Goal: Task Accomplishment & Management: Manage account settings

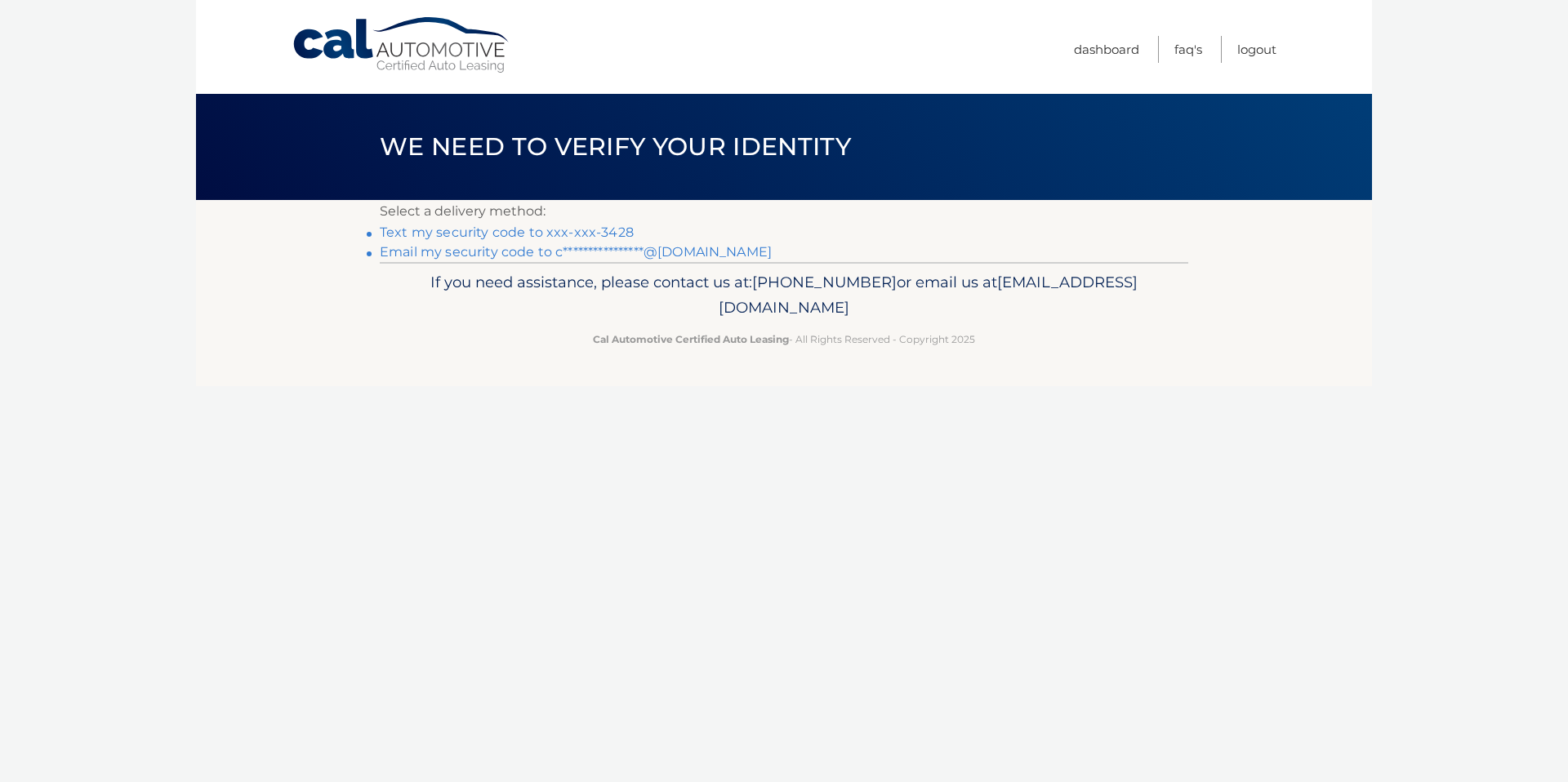
click at [499, 234] on link "Text my security code to xxx-xxx-3428" at bounding box center [507, 232] width 254 height 16
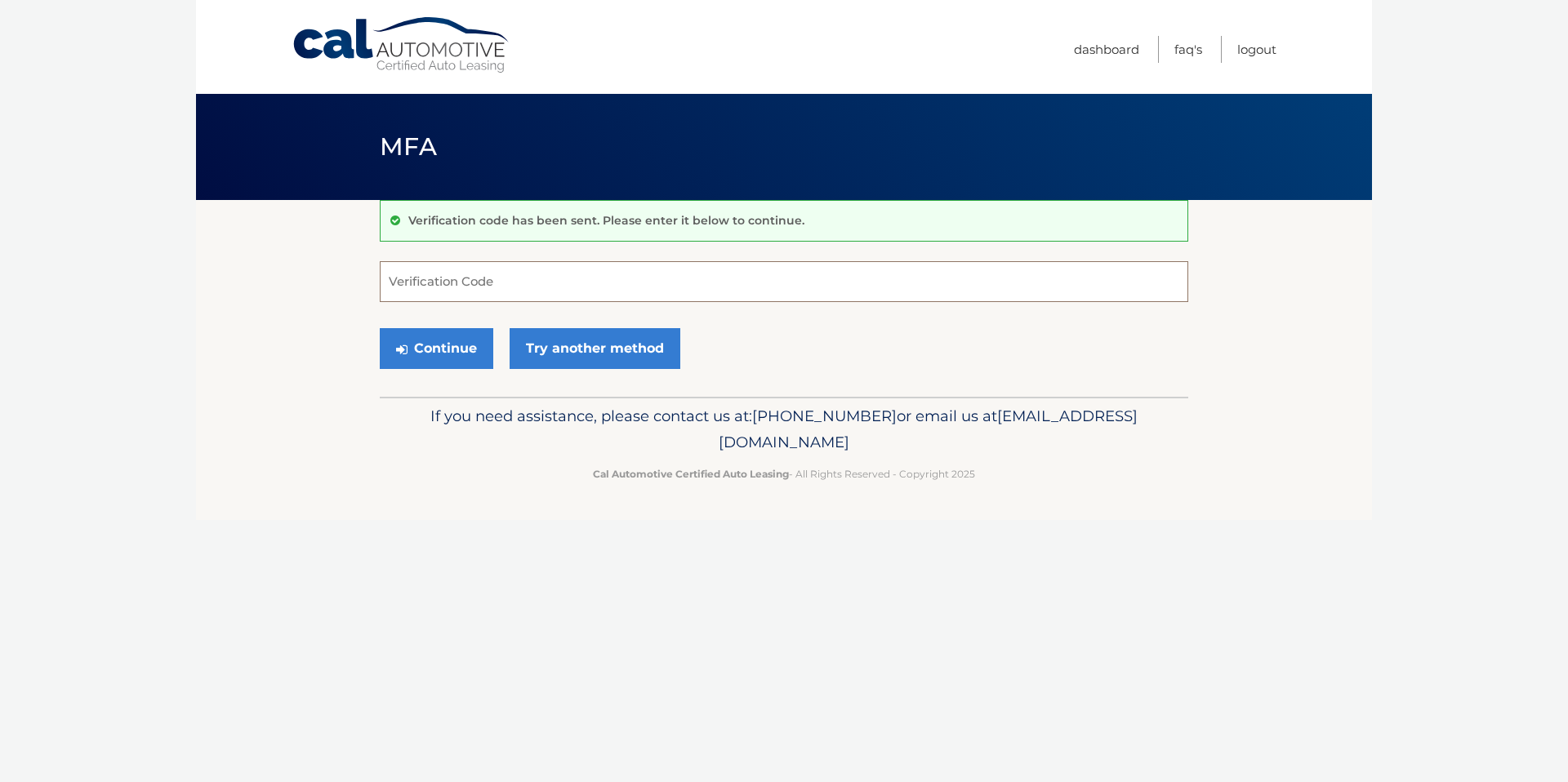
click at [522, 282] on input "Verification Code" at bounding box center [784, 282] width 808 height 41
type input "918254"
click at [450, 355] on button "Continue" at bounding box center [437, 349] width 114 height 41
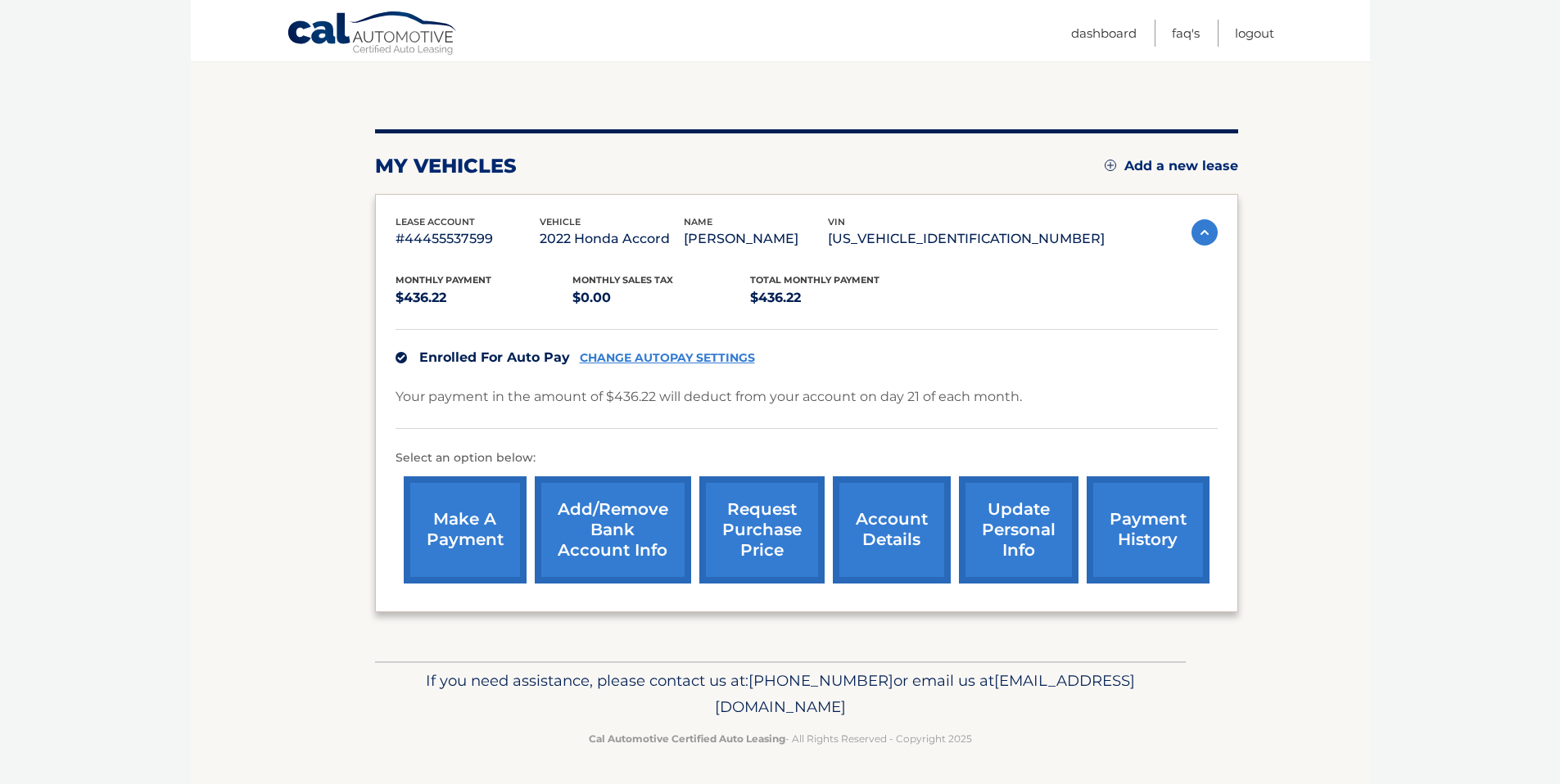
scroll to position [146, 0]
click at [784, 537] on link "request purchase price" at bounding box center [762, 530] width 125 height 108
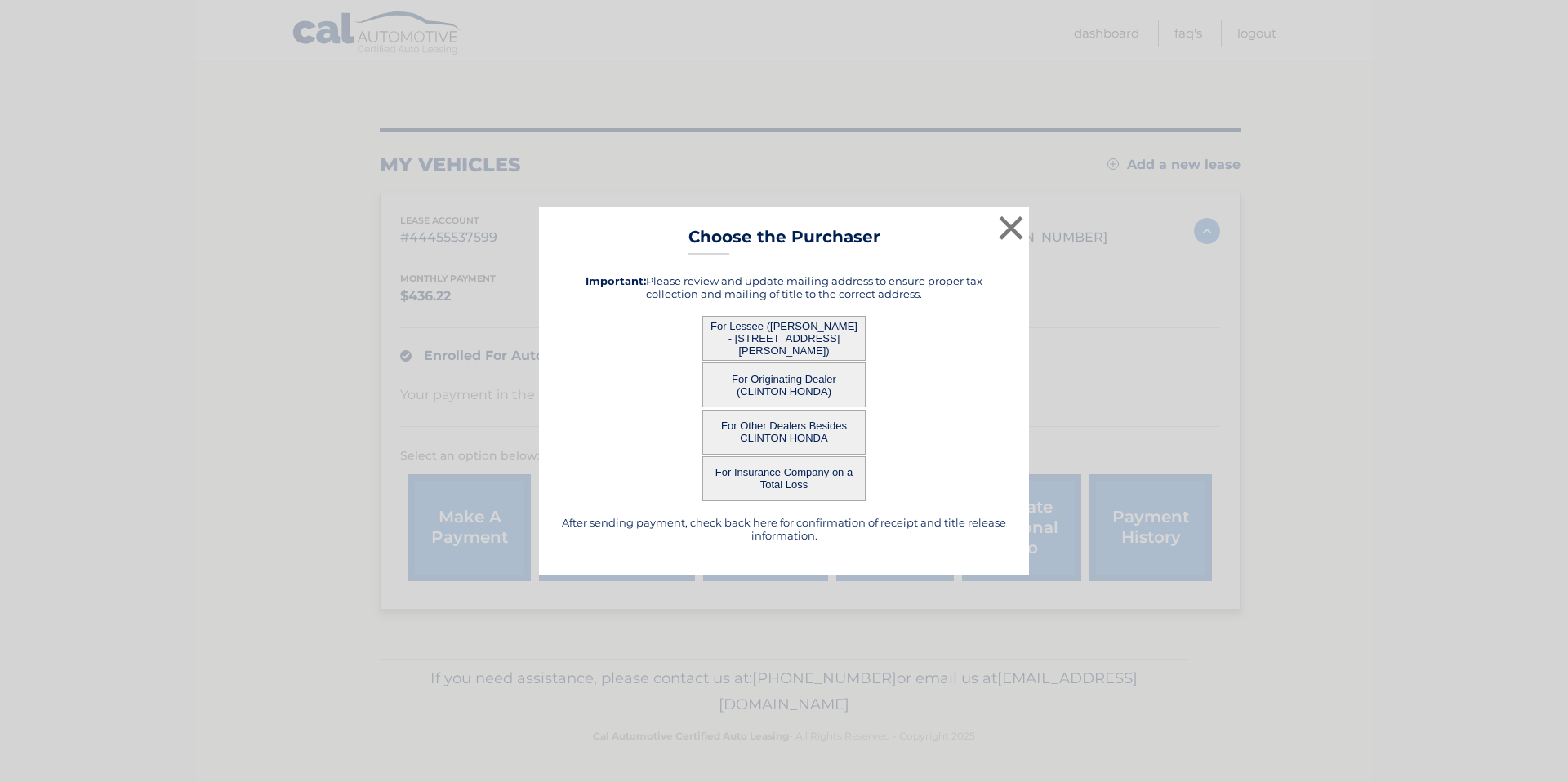
click at [828, 330] on button "For Lessee (CHRIS KAVANAGH - 201 TUTTLE PARKWAY, , WESTFIELD, NJ 07090)" at bounding box center [784, 339] width 163 height 45
click at [788, 342] on button "For Lessee (CHRIS KAVANAGH - 201 TUTTLE PARKWAY, , WESTFIELD, NJ 07090)" at bounding box center [784, 339] width 163 height 45
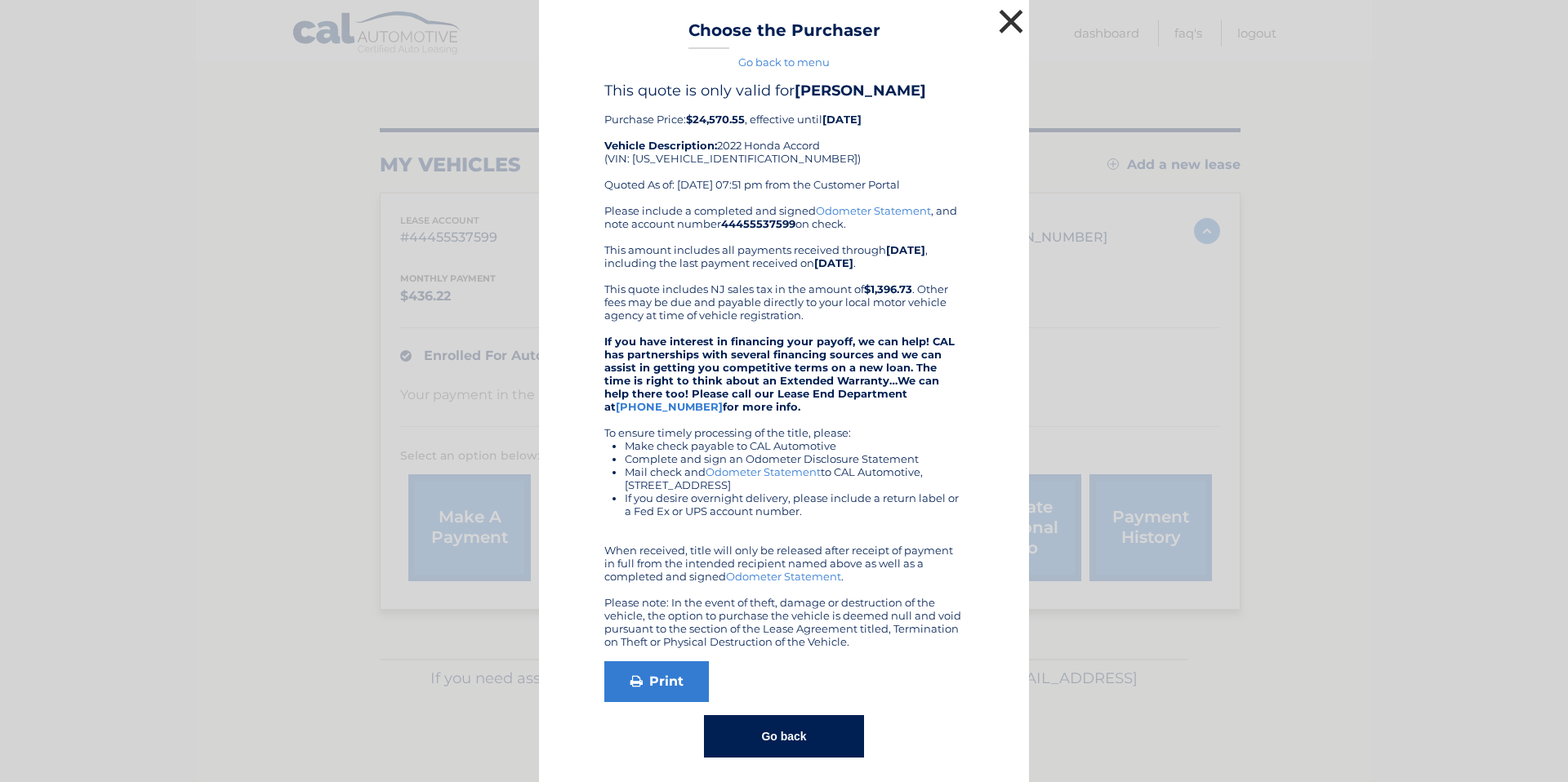
click at [1001, 28] on button "×" at bounding box center [1011, 21] width 33 height 33
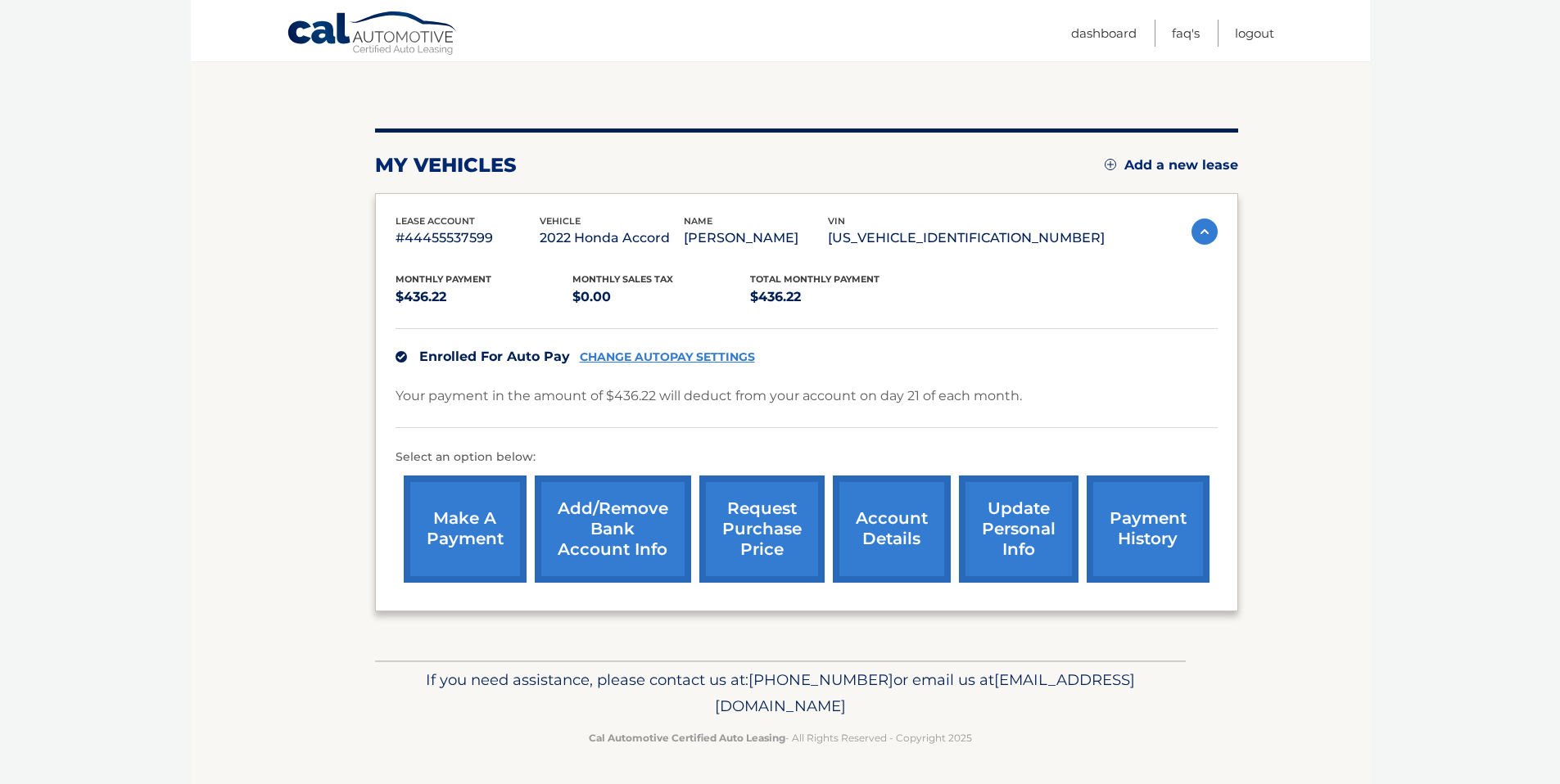
click at [896, 534] on link "account details" at bounding box center [892, 530] width 118 height 108
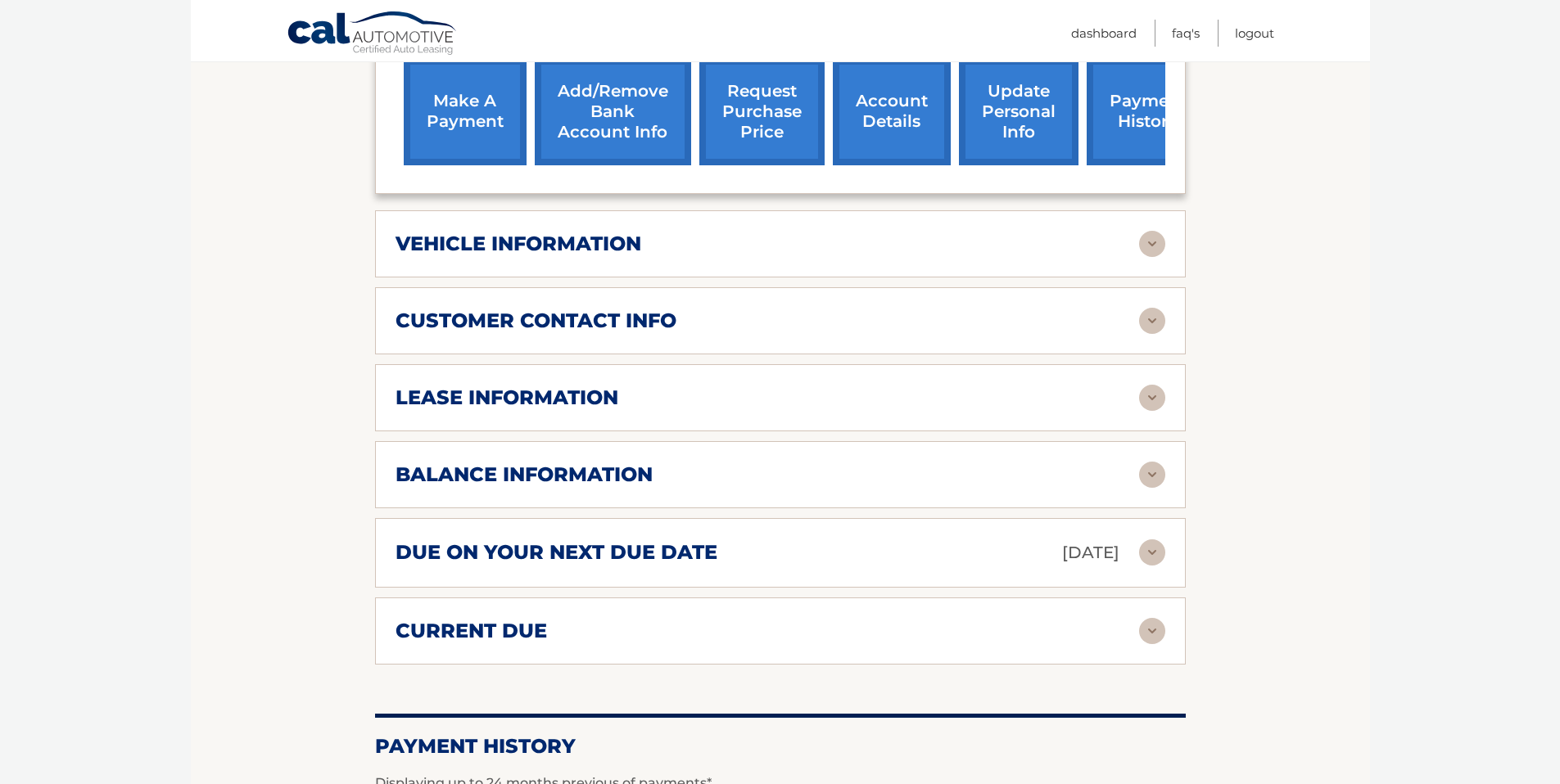
scroll to position [609, 0]
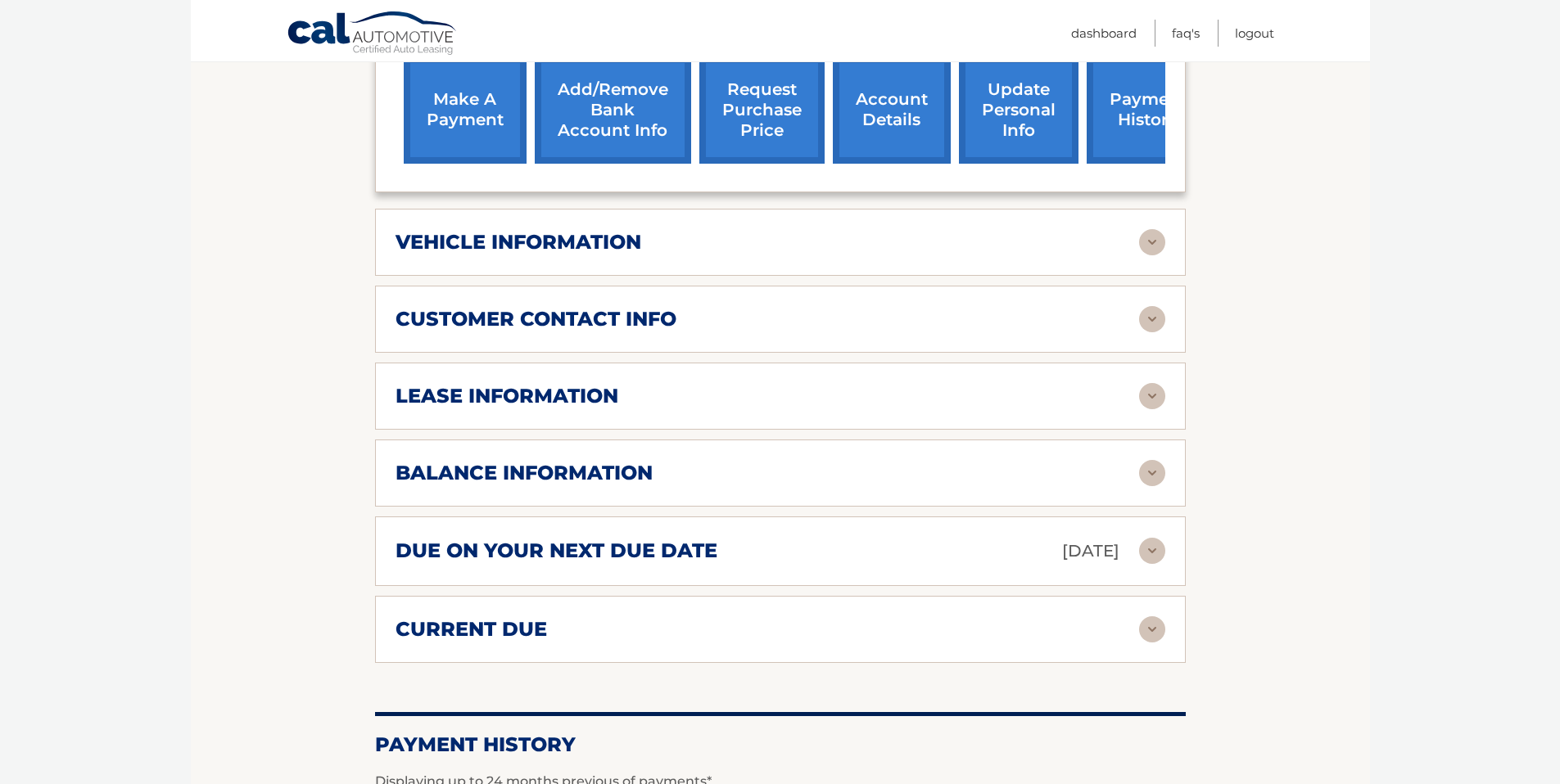
click at [1161, 460] on img at bounding box center [1152, 473] width 26 height 26
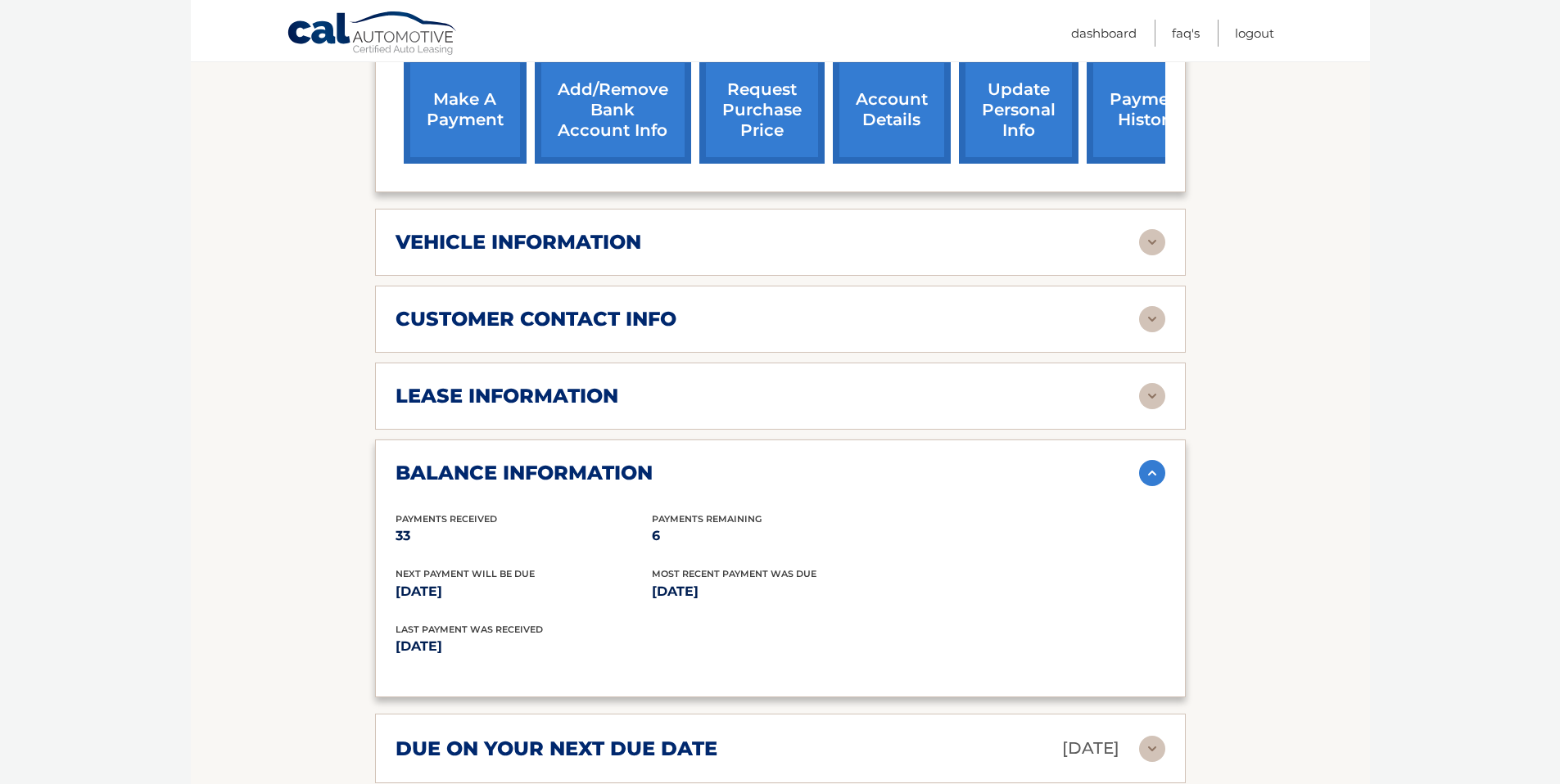
click at [1155, 460] on img at bounding box center [1152, 473] width 26 height 26
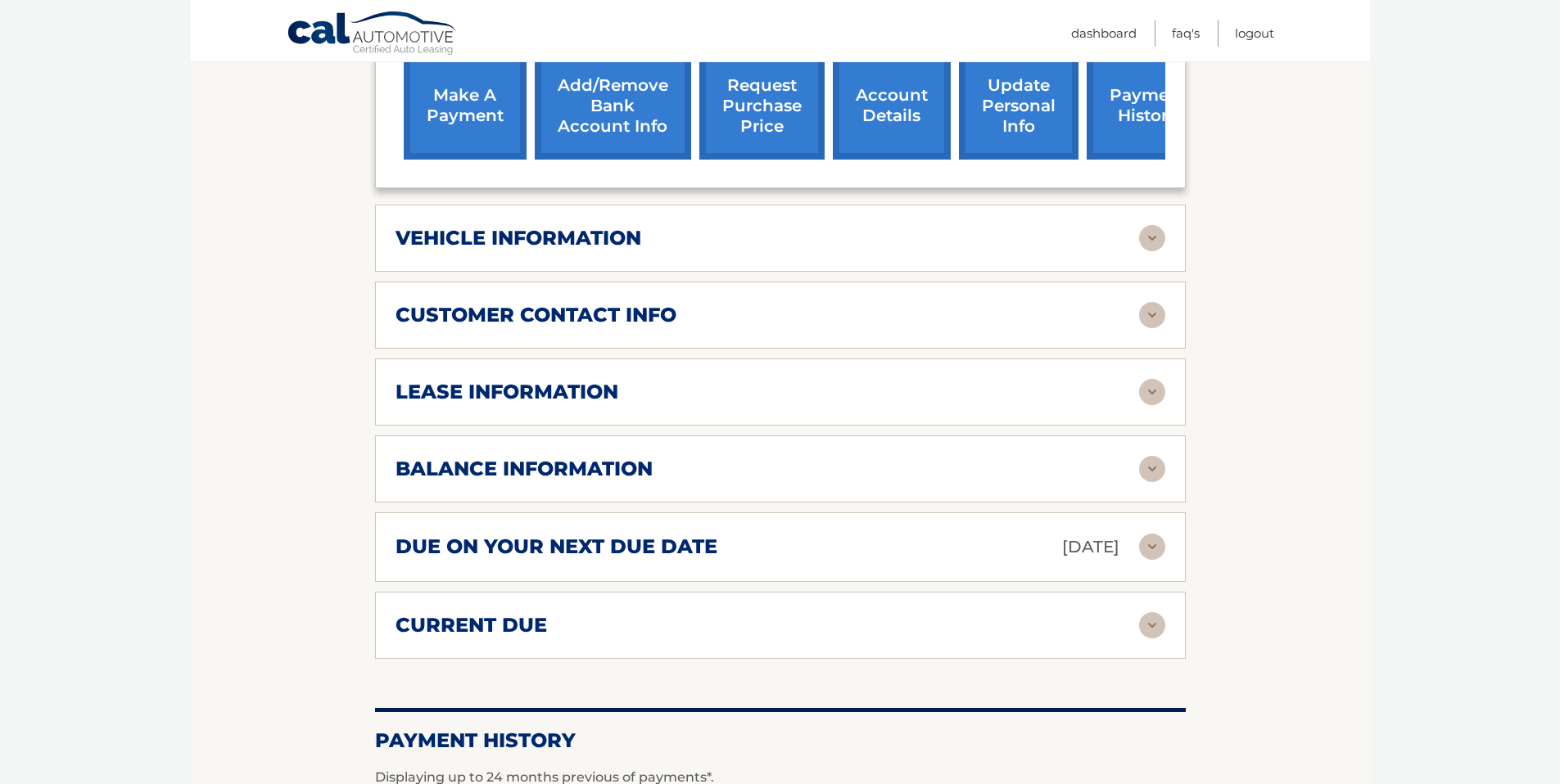
scroll to position [616, 0]
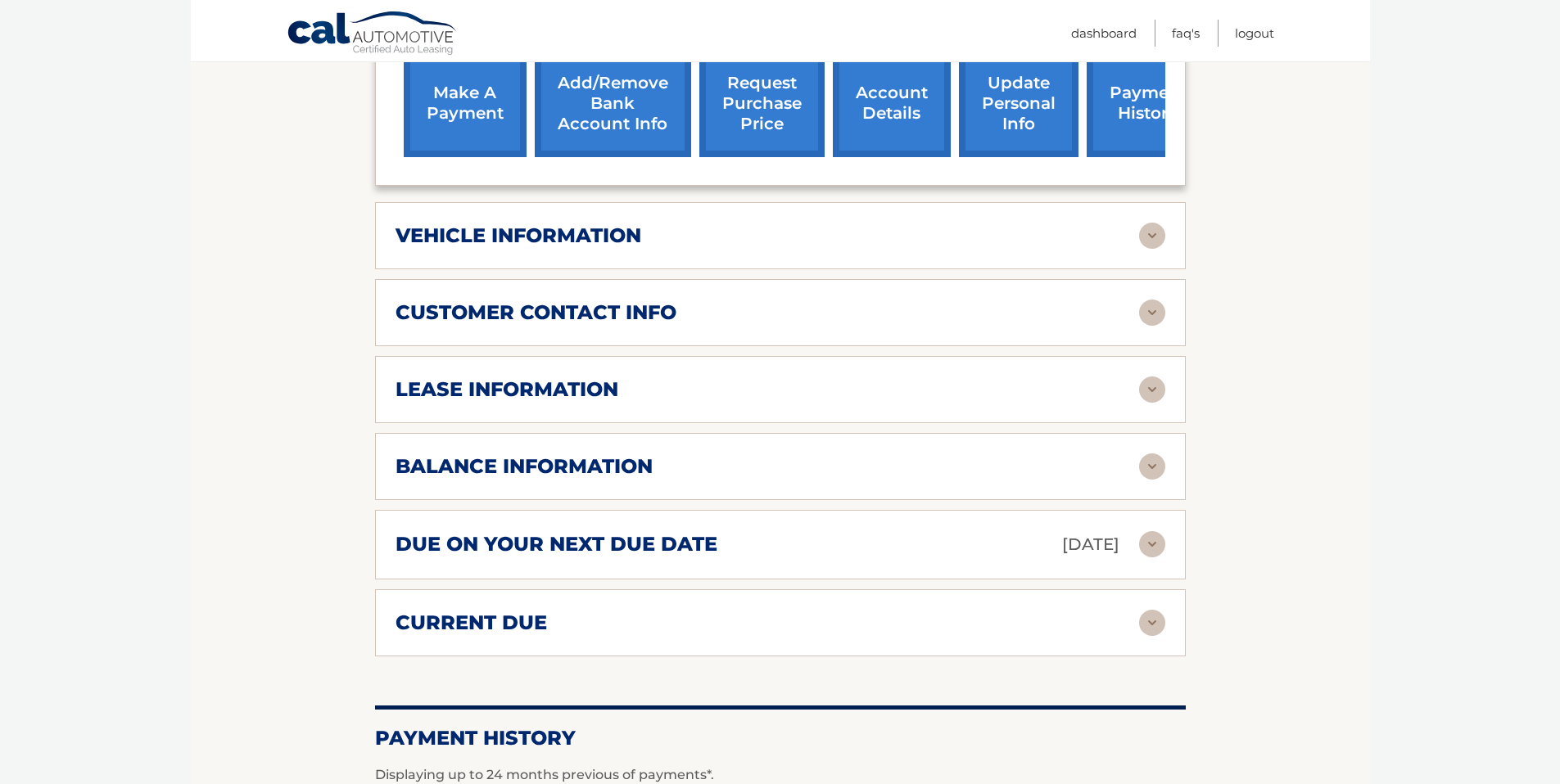
click at [1150, 531] on img at bounding box center [1152, 544] width 26 height 26
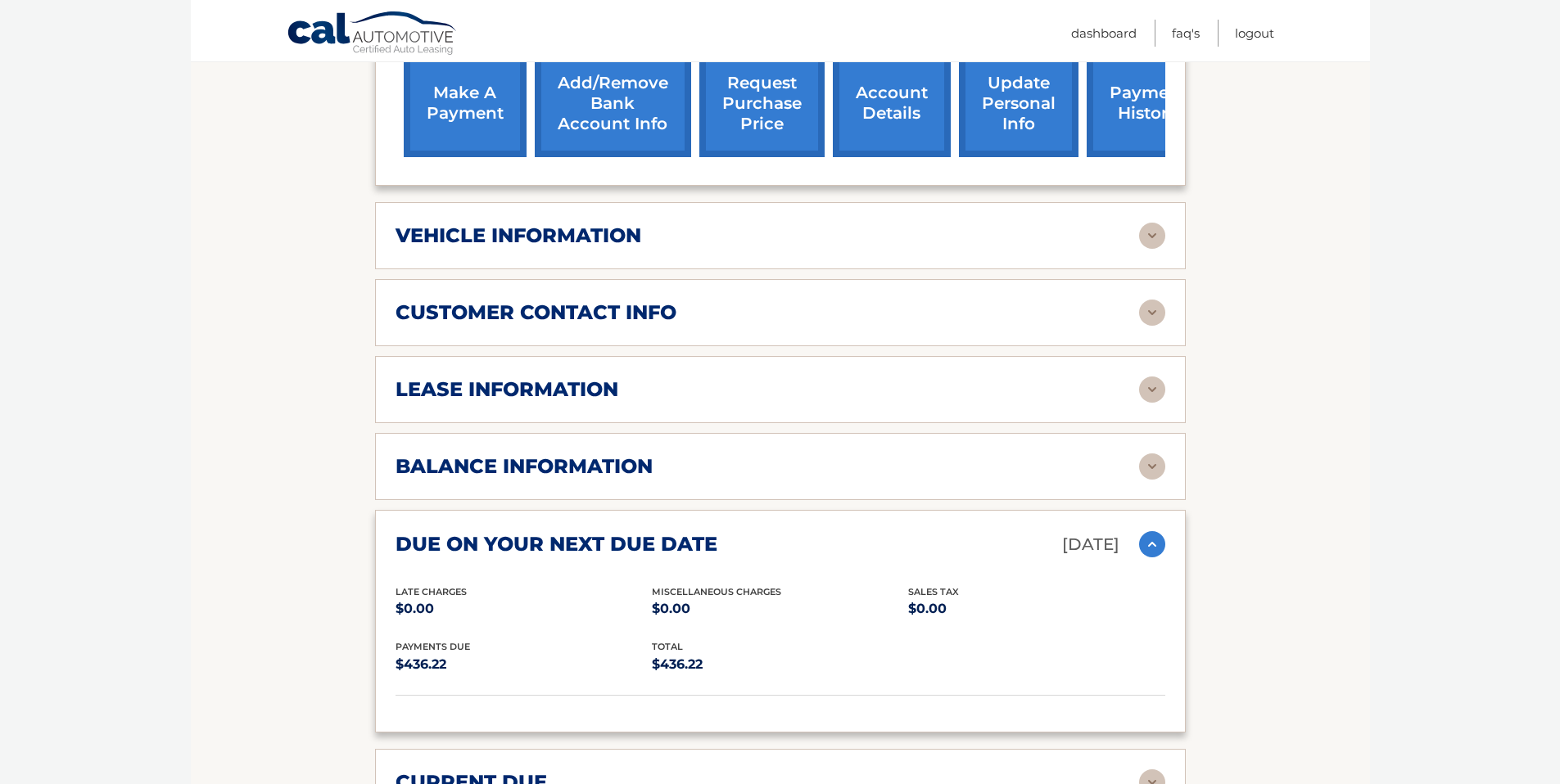
click at [1150, 531] on img at bounding box center [1152, 544] width 26 height 26
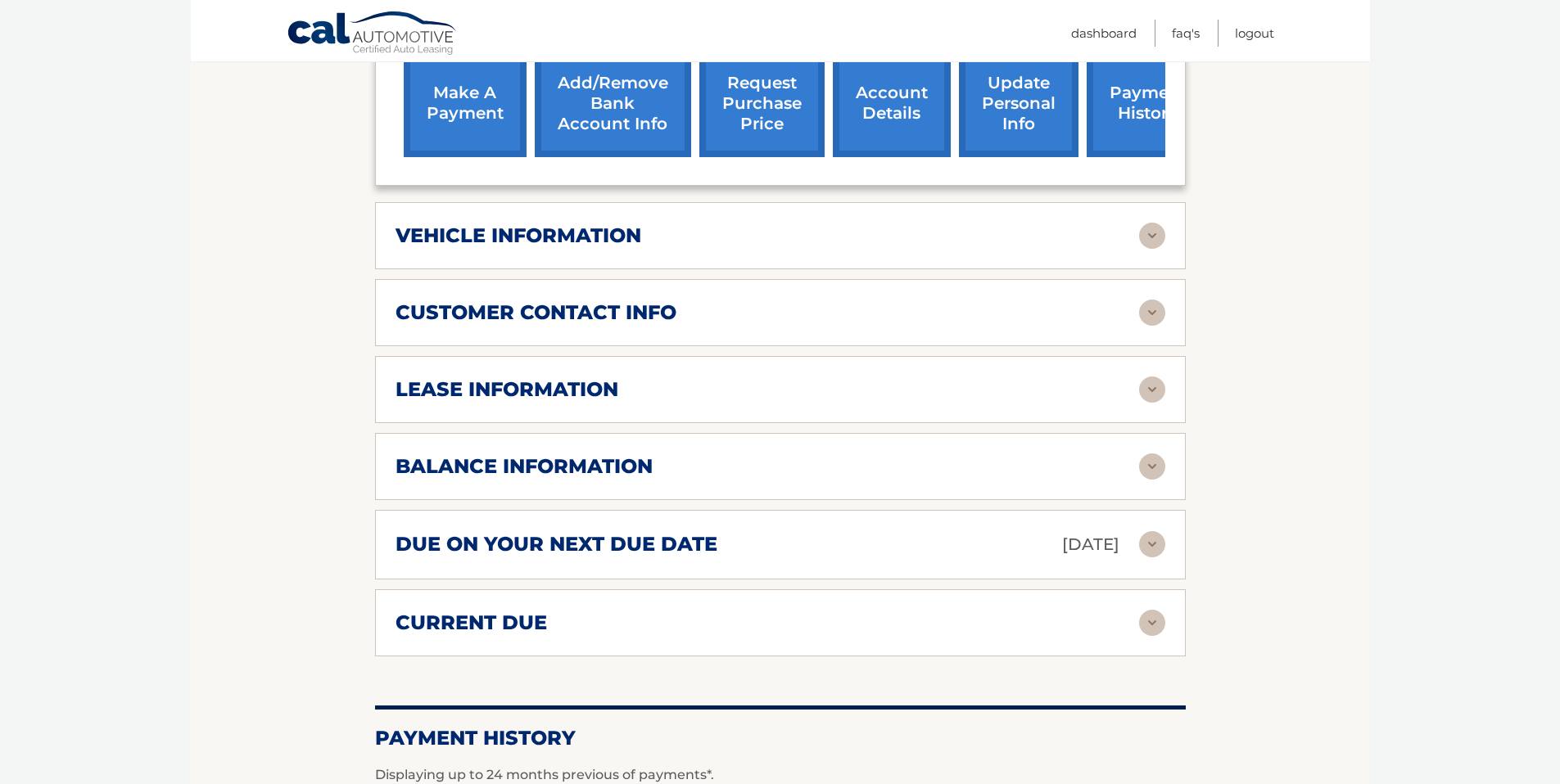
click at [1150, 610] on img at bounding box center [1152, 623] width 26 height 26
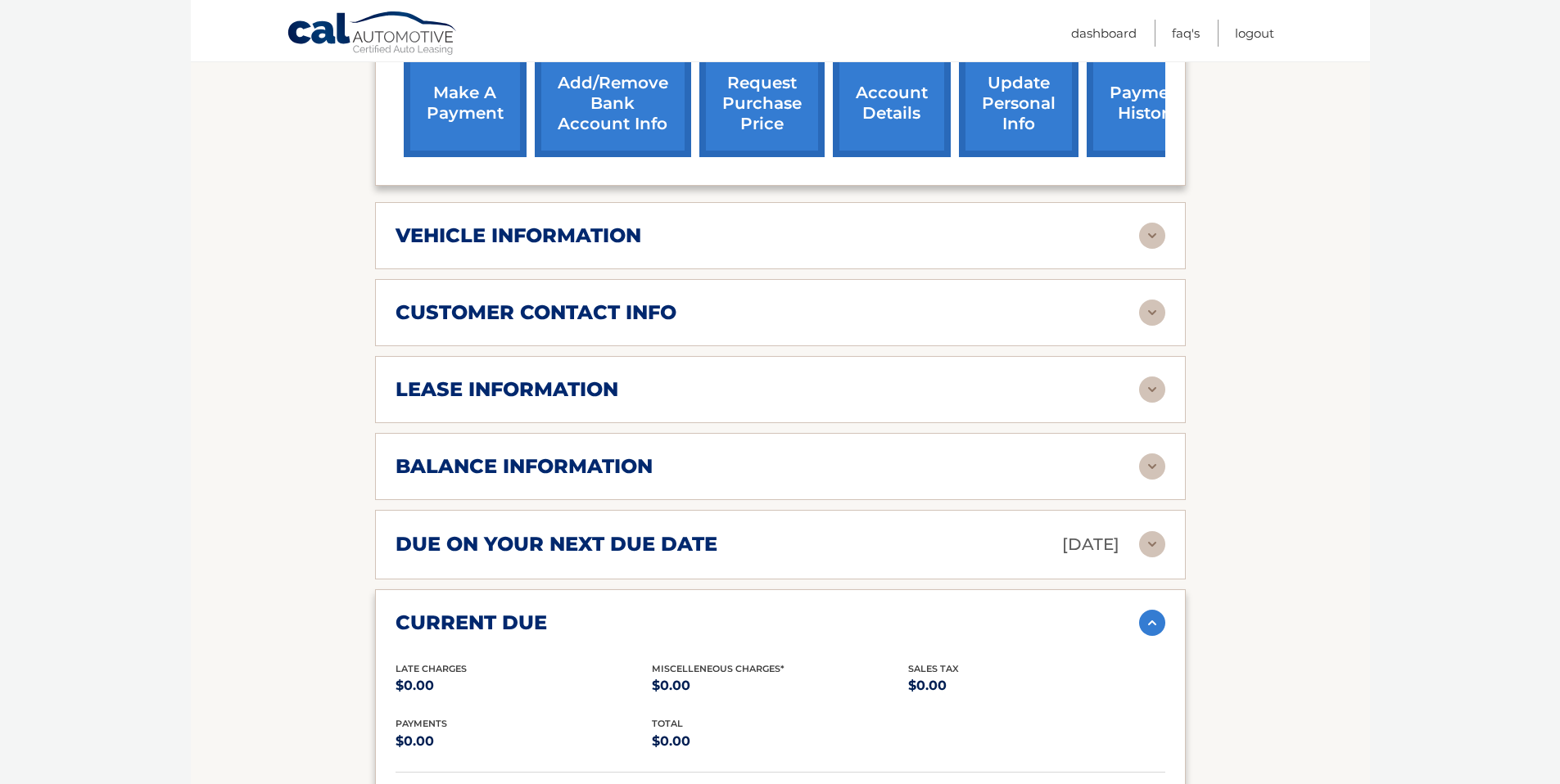
click at [1150, 610] on img at bounding box center [1152, 623] width 26 height 26
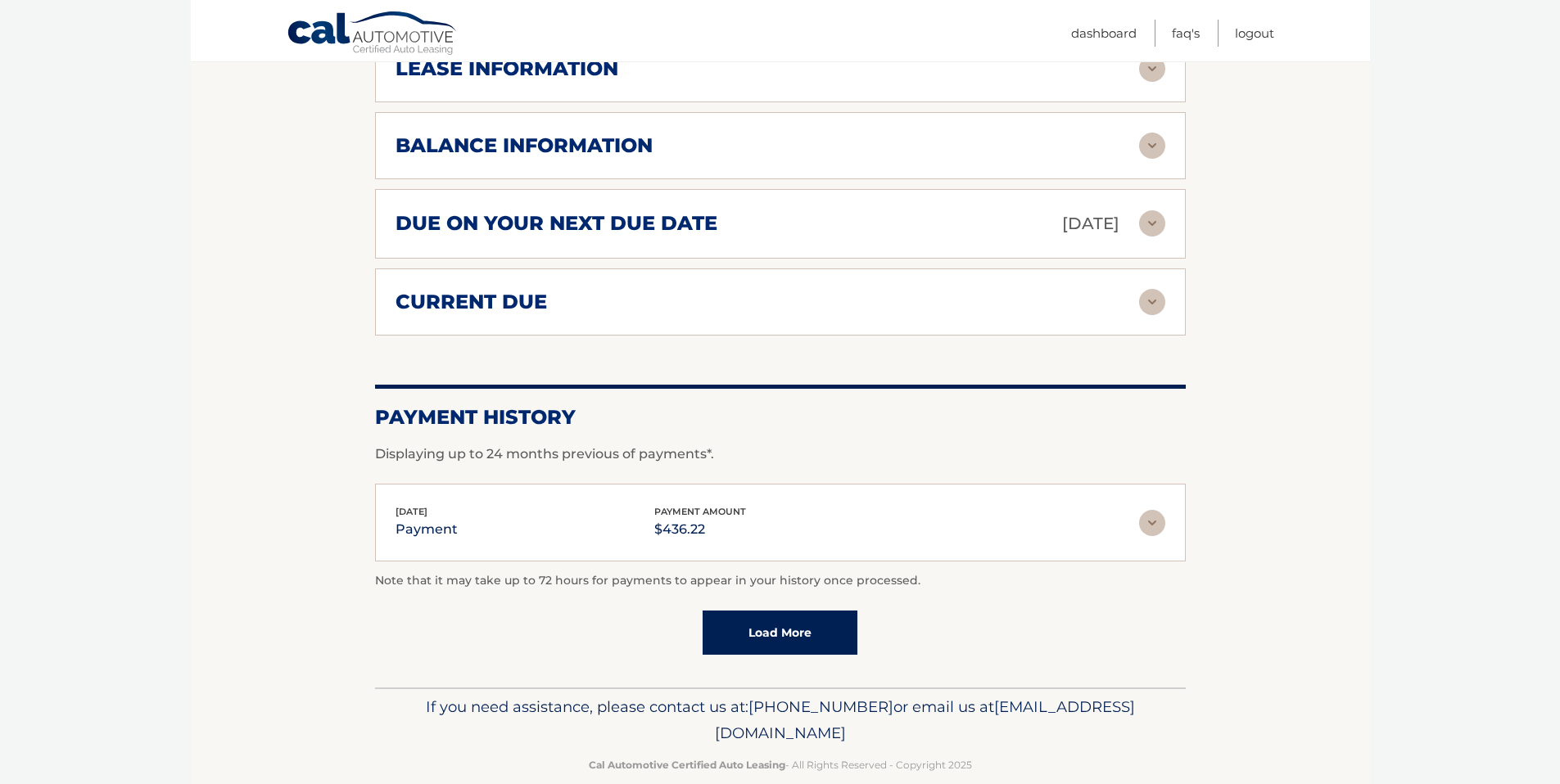
scroll to position [942, 0]
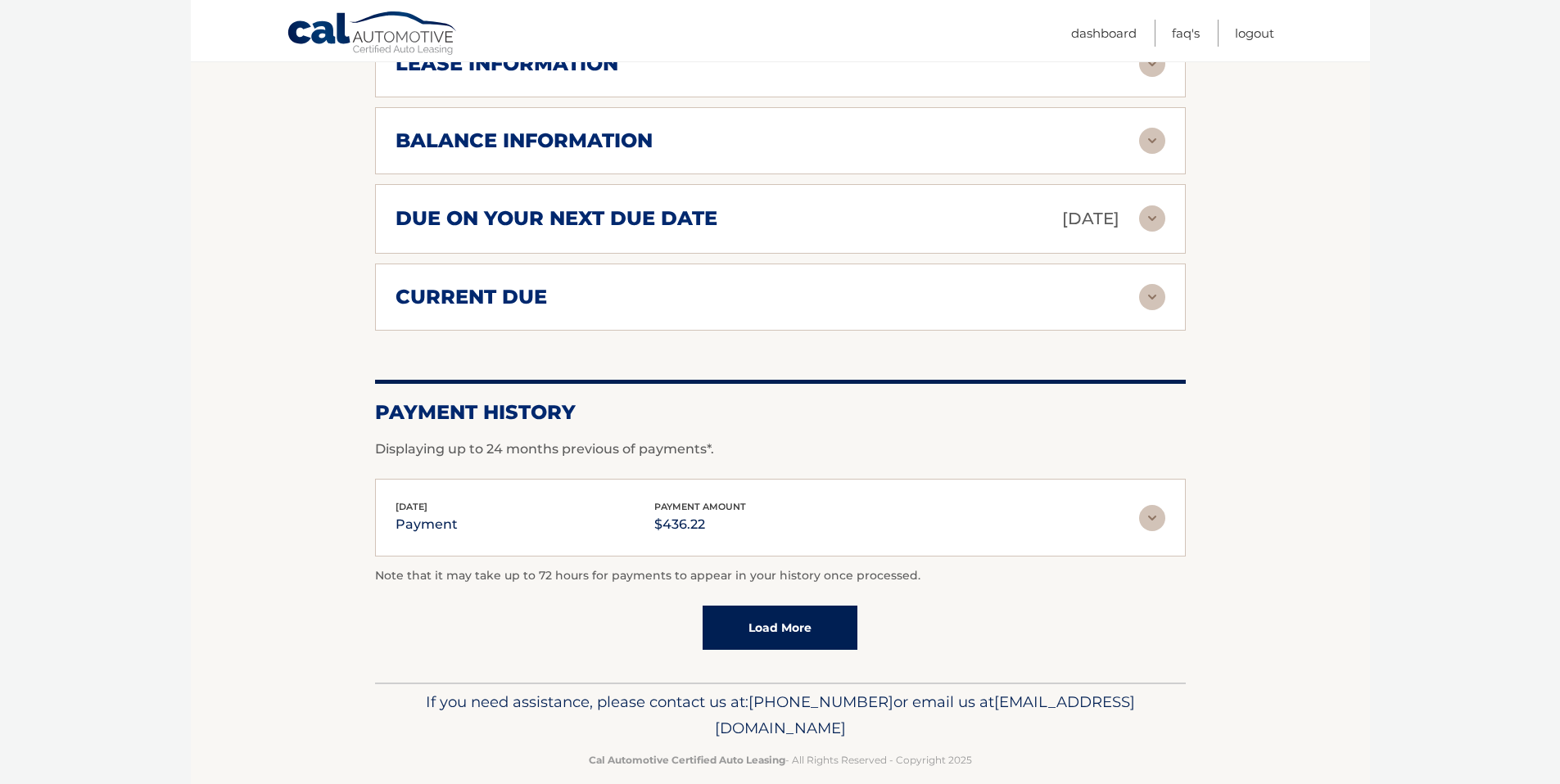
click at [775, 607] on link "Load More" at bounding box center [780, 628] width 154 height 44
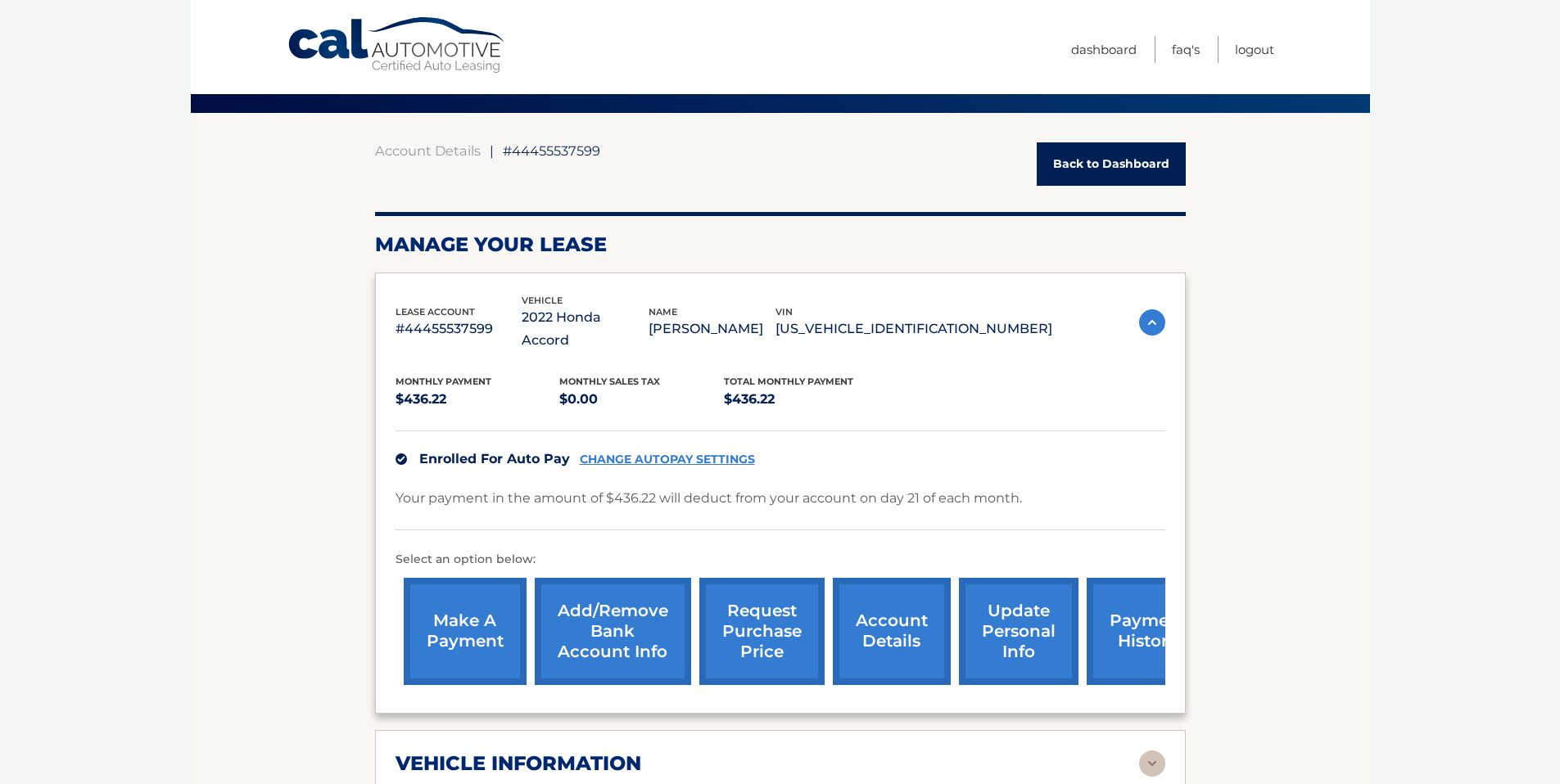
scroll to position [0, 0]
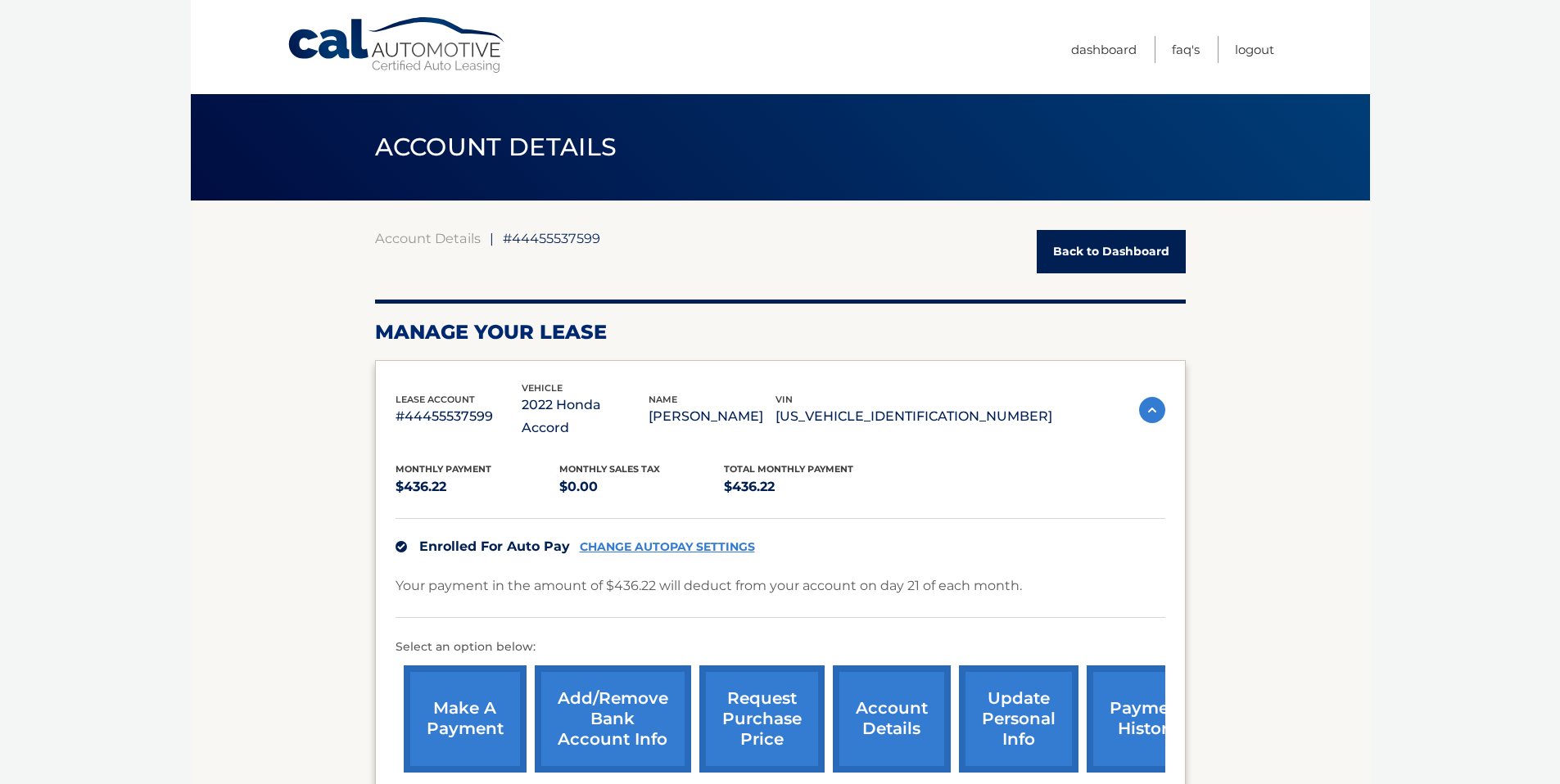
click at [1070, 254] on link "Back to Dashboard" at bounding box center [1111, 252] width 149 height 43
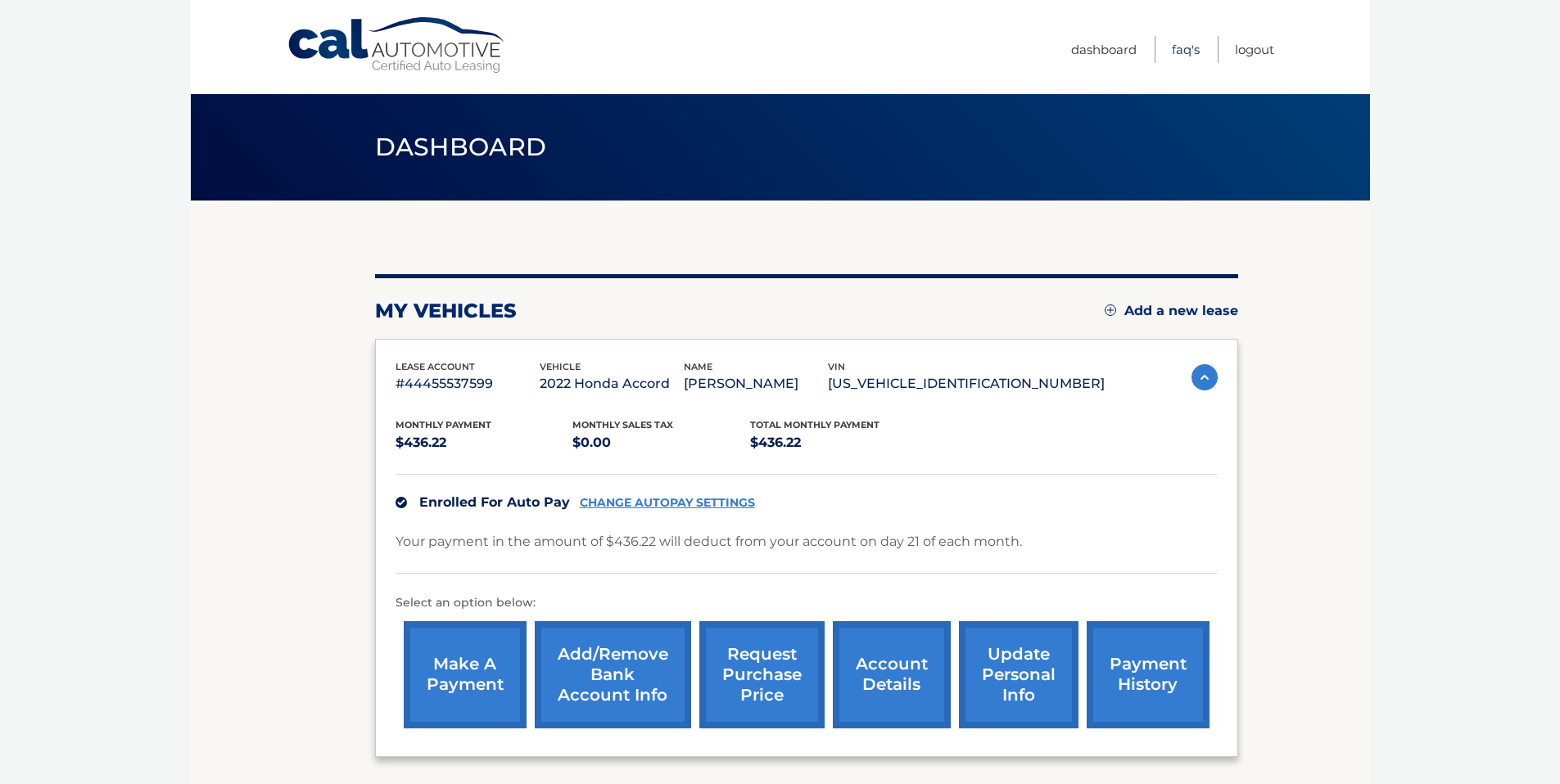
click at [1189, 54] on link "FAQ's" at bounding box center [1186, 50] width 28 height 27
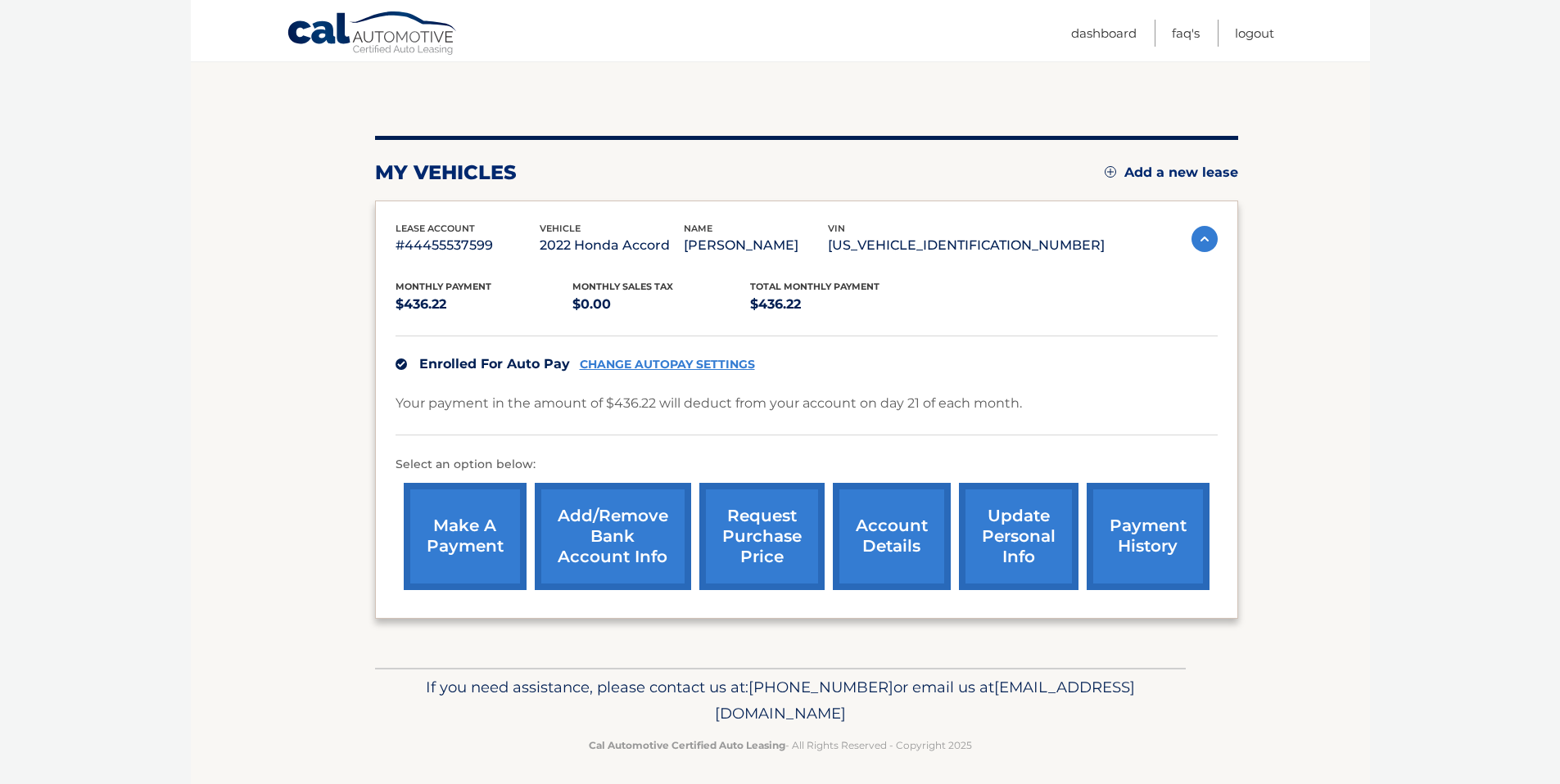
scroll to position [146, 0]
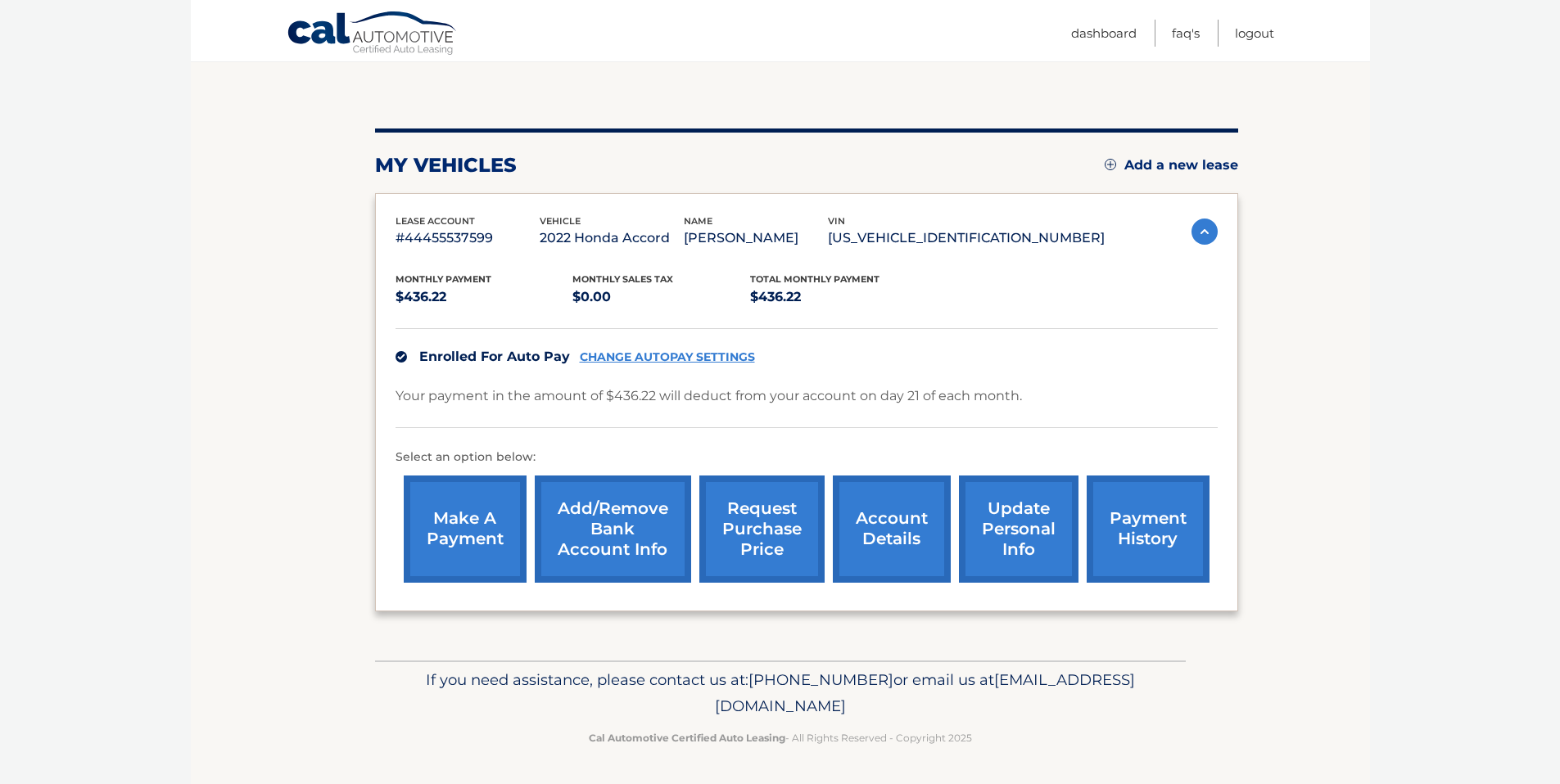
drag, startPoint x: 922, startPoint y: 239, endPoint x: 1057, endPoint y: 240, distance: 135.0
click at [1057, 240] on div "lease account #44455537599 vehicle 2022 Honda Accord name CHRIS KAVANAGH vin 1H…" at bounding box center [751, 231] width 709 height 36
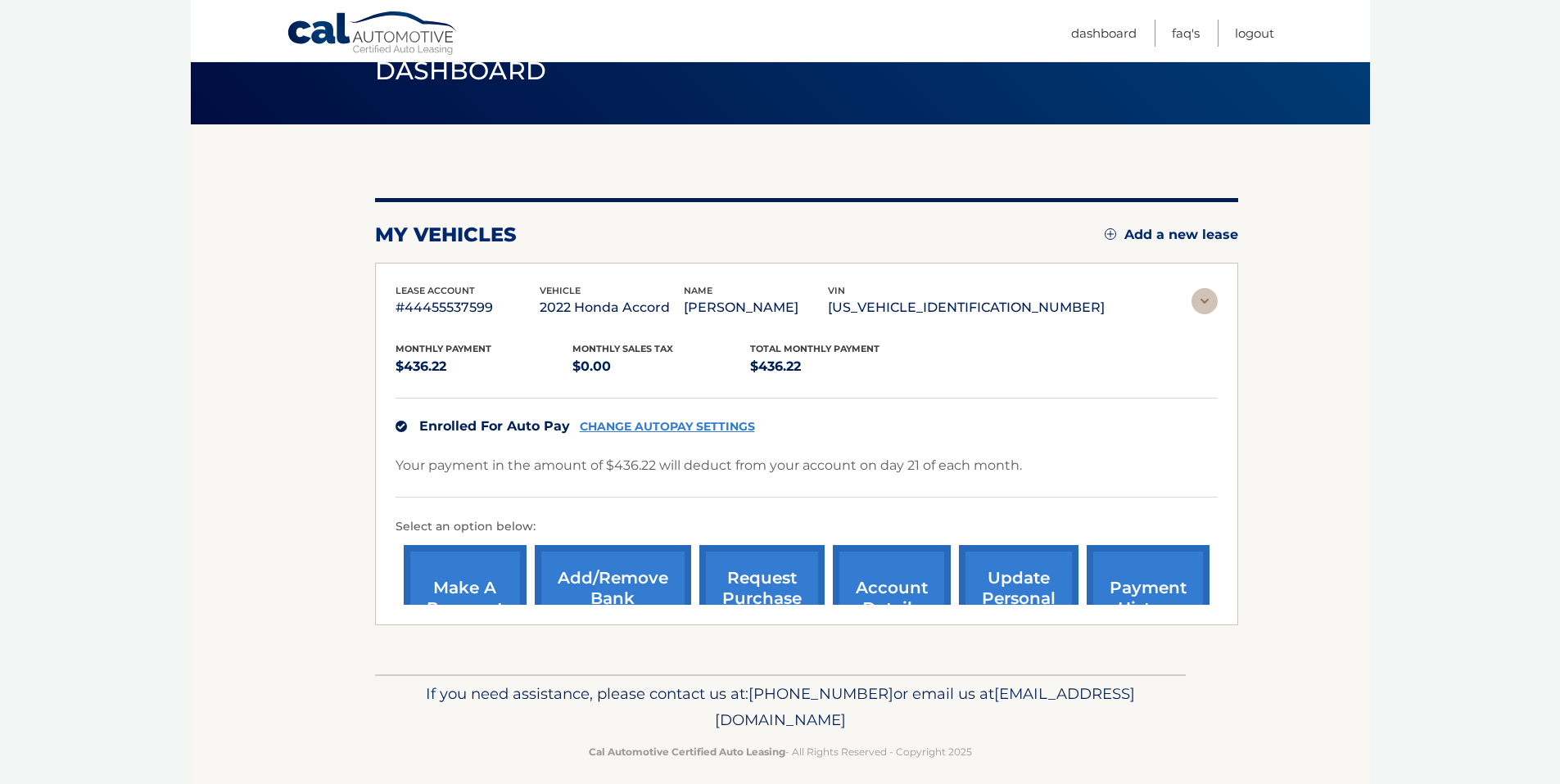
scroll to position [0, 0]
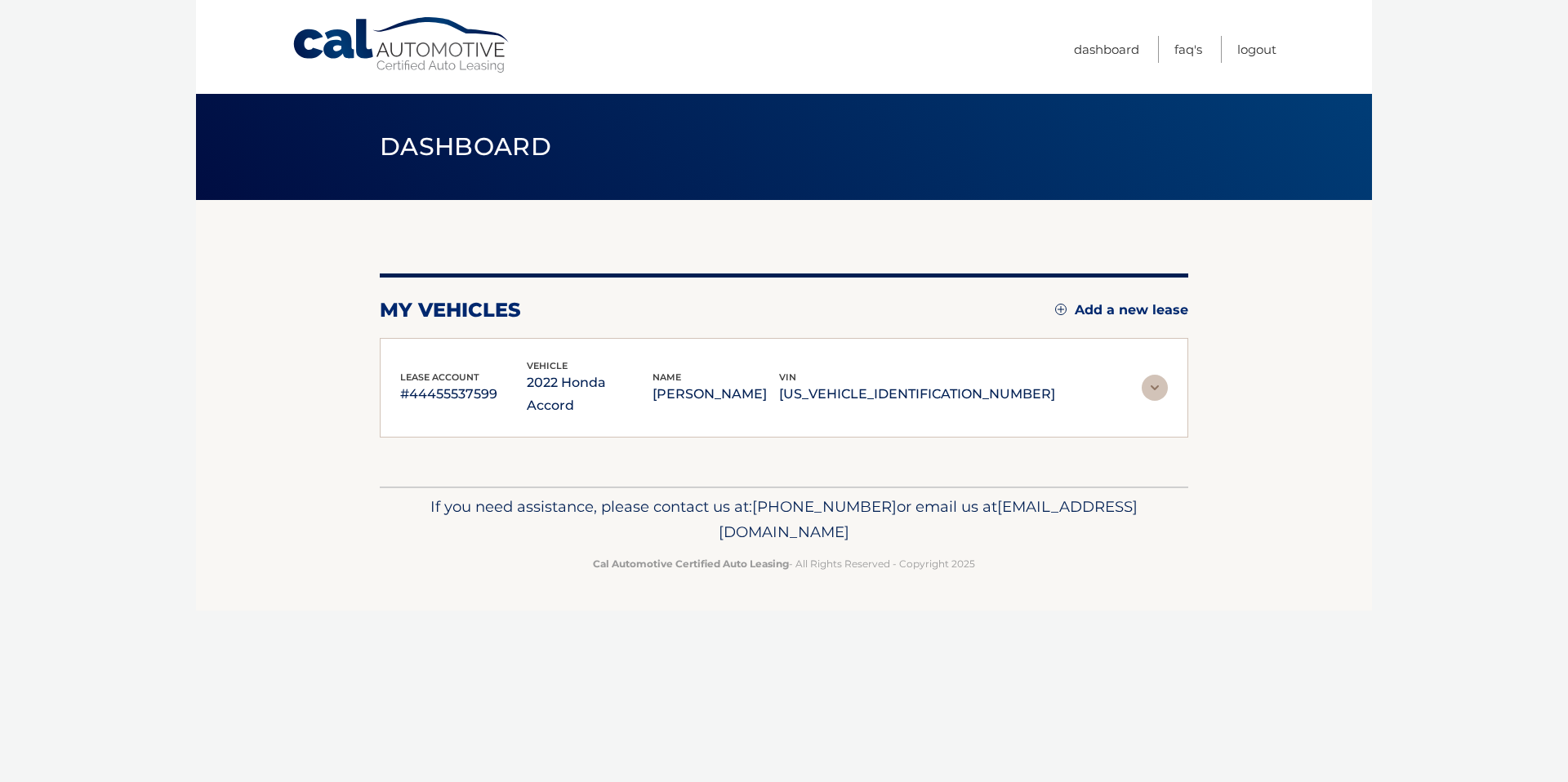
click at [1058, 381] on div "lease account #44455537599 vehicle 2022 Honda Accord name CHRIS KAVANAGH vin 1H…" at bounding box center [784, 388] width 768 height 60
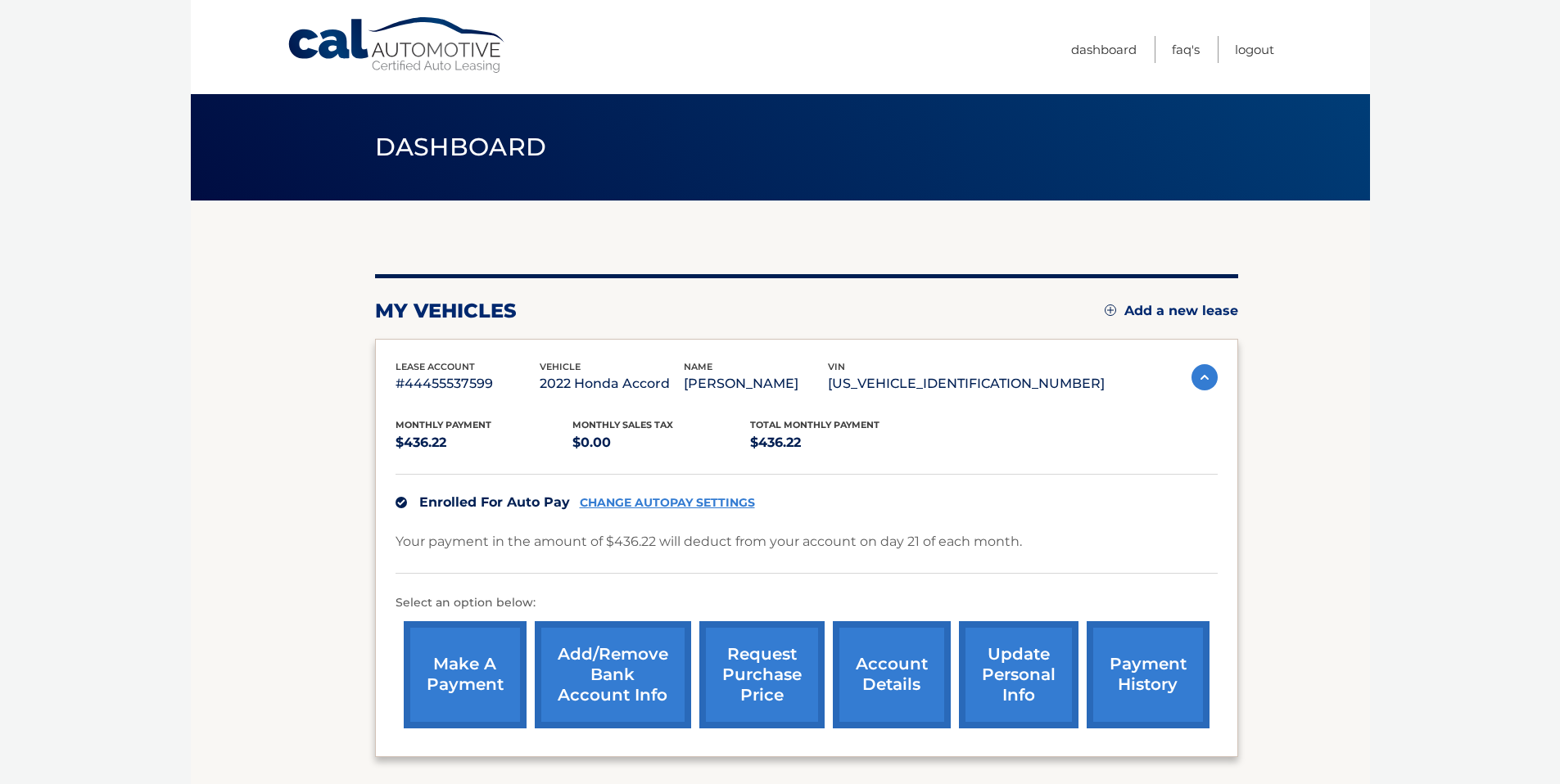
drag, startPoint x: 925, startPoint y: 383, endPoint x: 1066, endPoint y: 383, distance: 141.0
click at [1066, 383] on p "[US_VEHICLE_IDENTIFICATION_NUMBER]" at bounding box center [967, 384] width 277 height 23
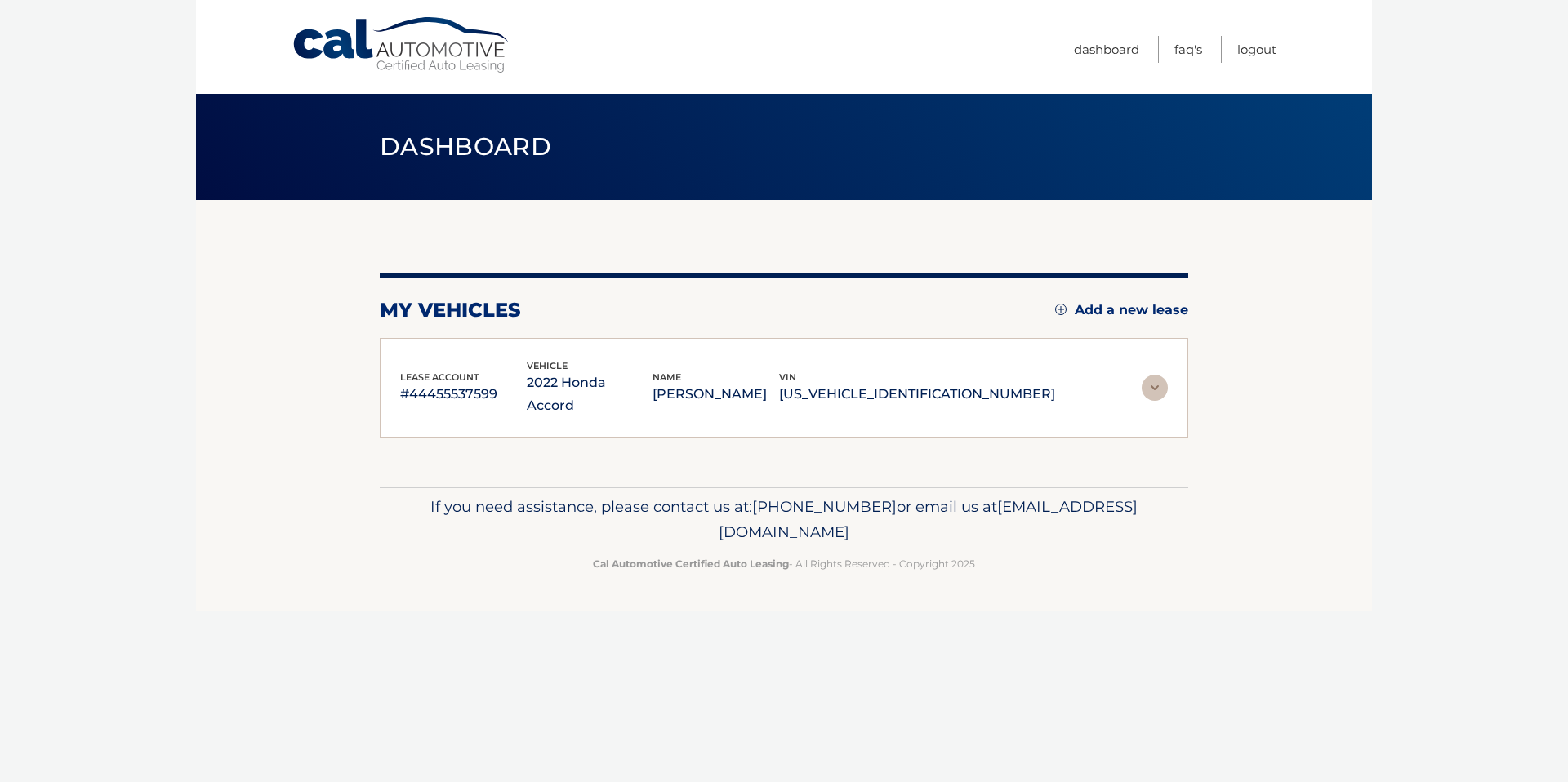
copy p "[US_VEHICLE_IDENTIFICATION_NUMBER]"
click at [442, 383] on p "#44455537599" at bounding box center [464, 394] width 127 height 23
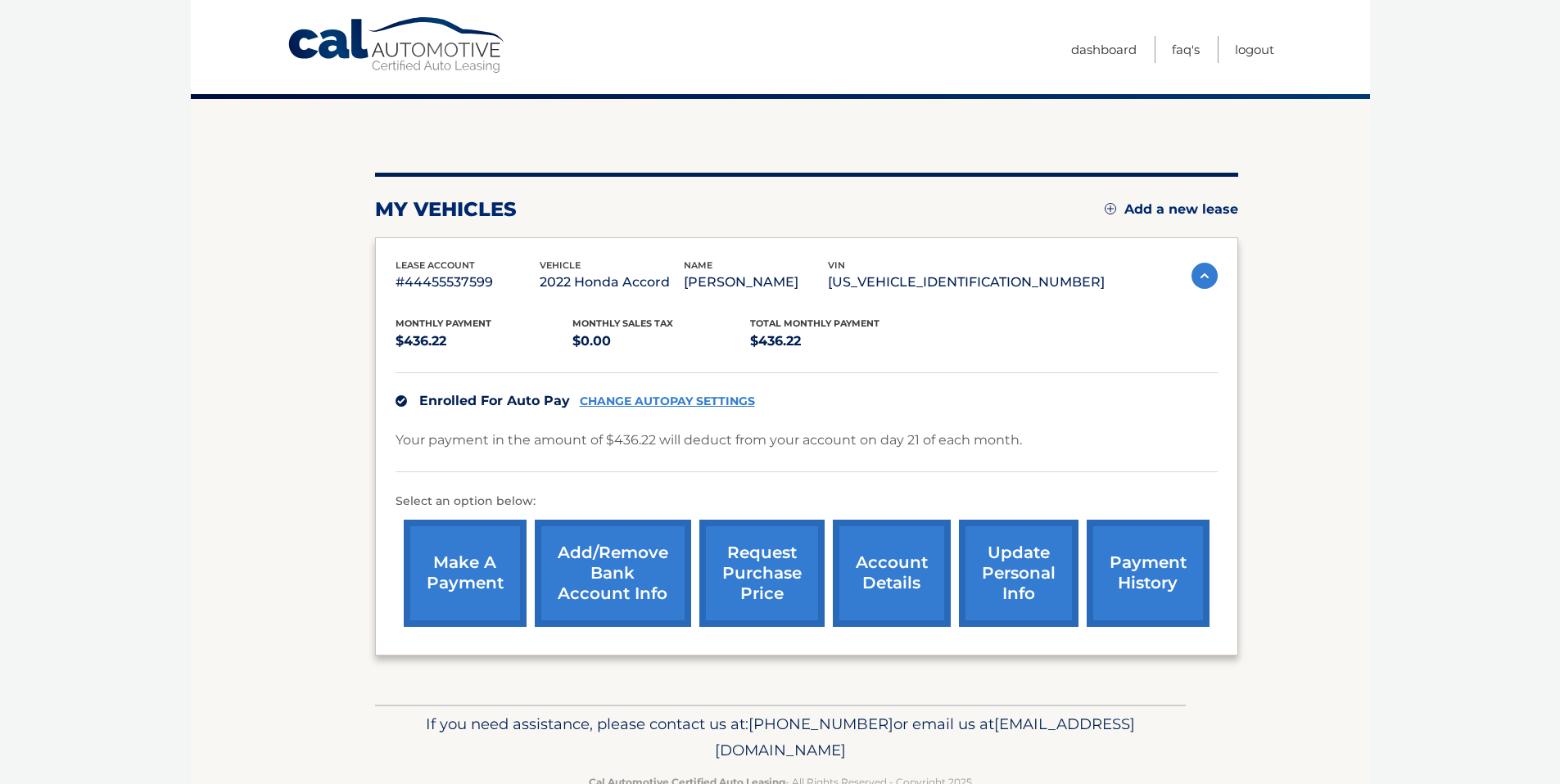
scroll to position [146, 0]
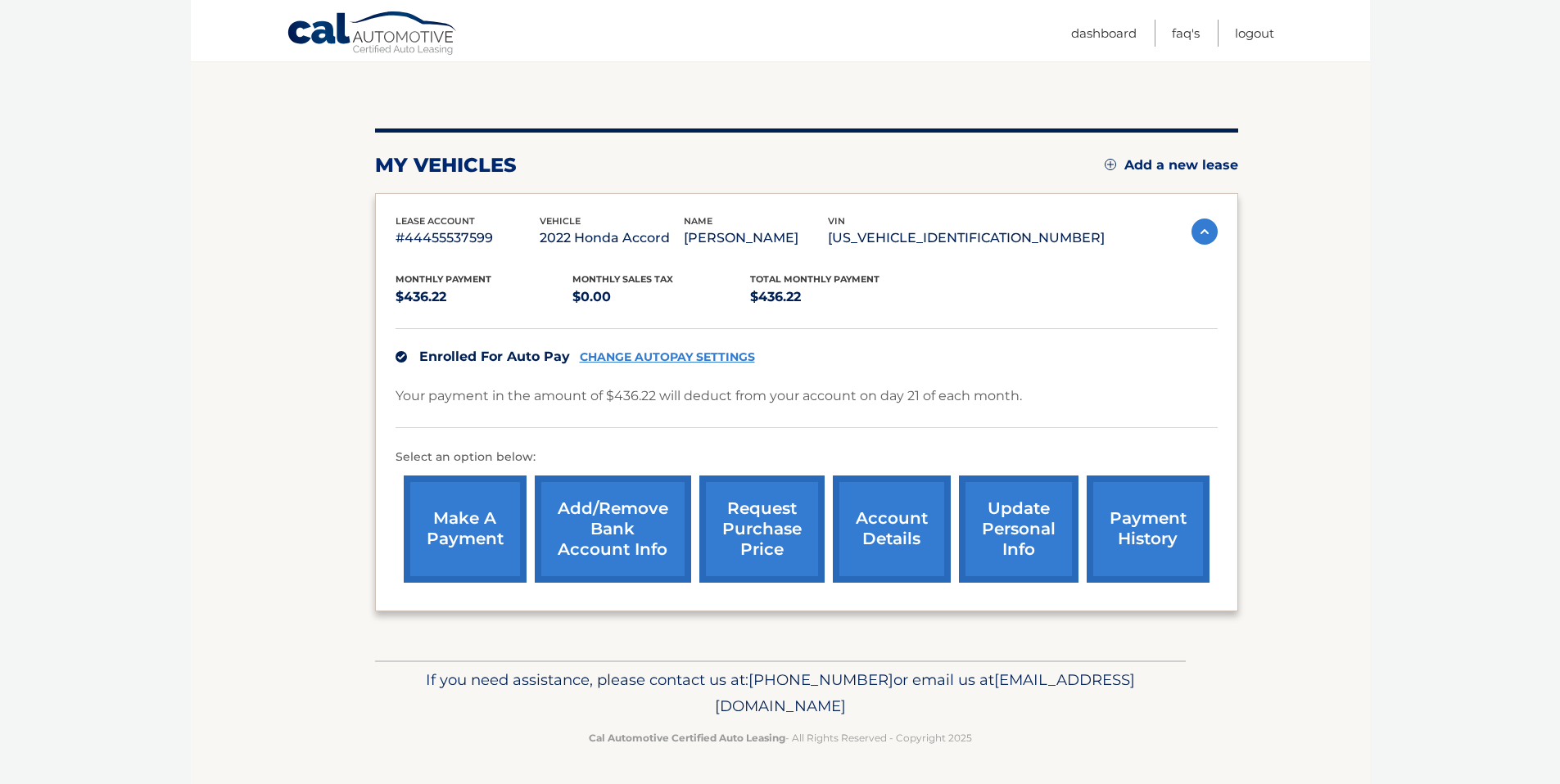
click at [885, 519] on link "account details" at bounding box center [892, 530] width 118 height 108
click at [891, 531] on link "account details" at bounding box center [892, 530] width 118 height 108
click at [890, 531] on link "account details" at bounding box center [892, 530] width 118 height 108
click at [1001, 525] on link "update personal info" at bounding box center [1019, 530] width 120 height 108
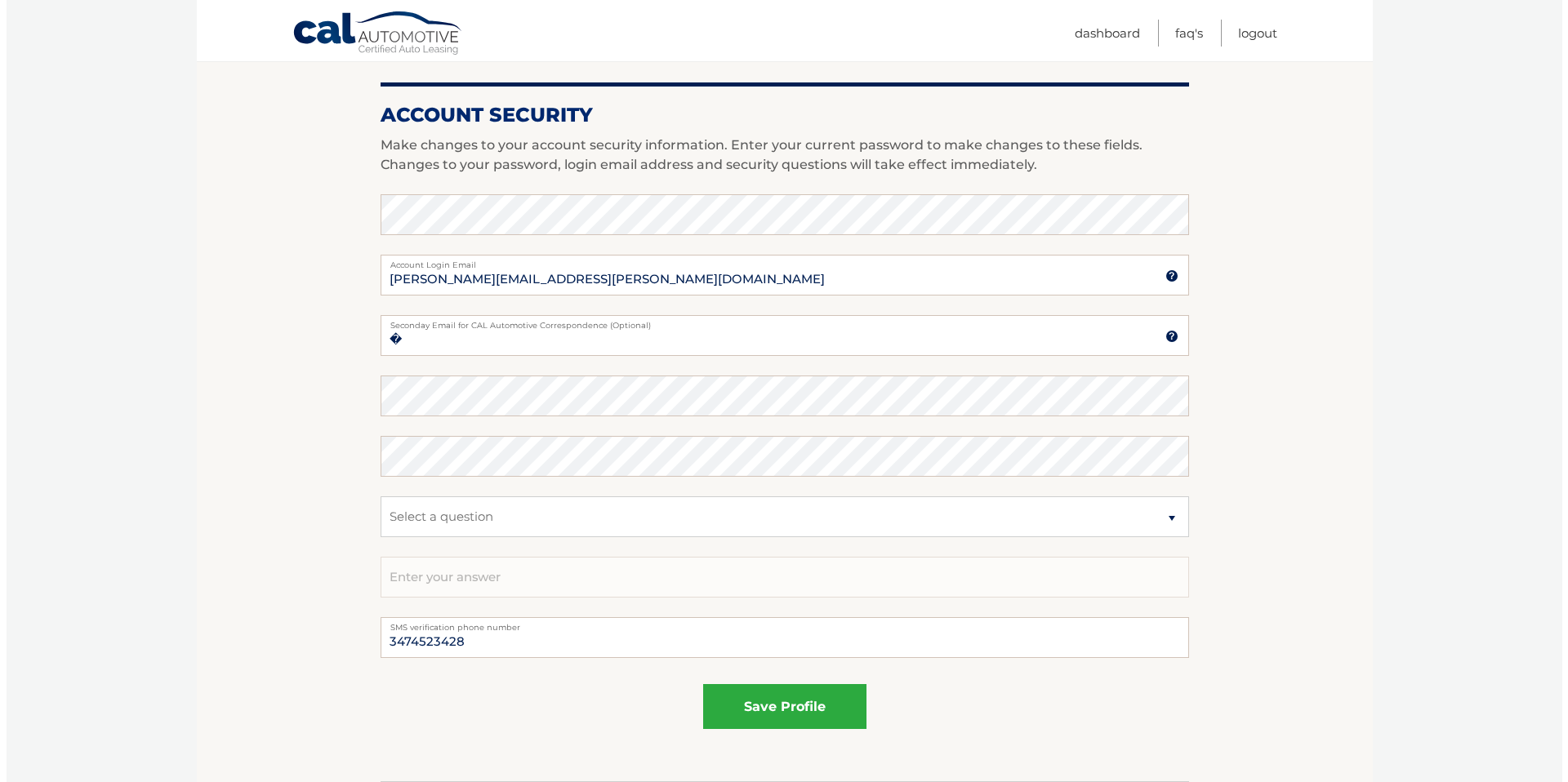
scroll to position [731, 0]
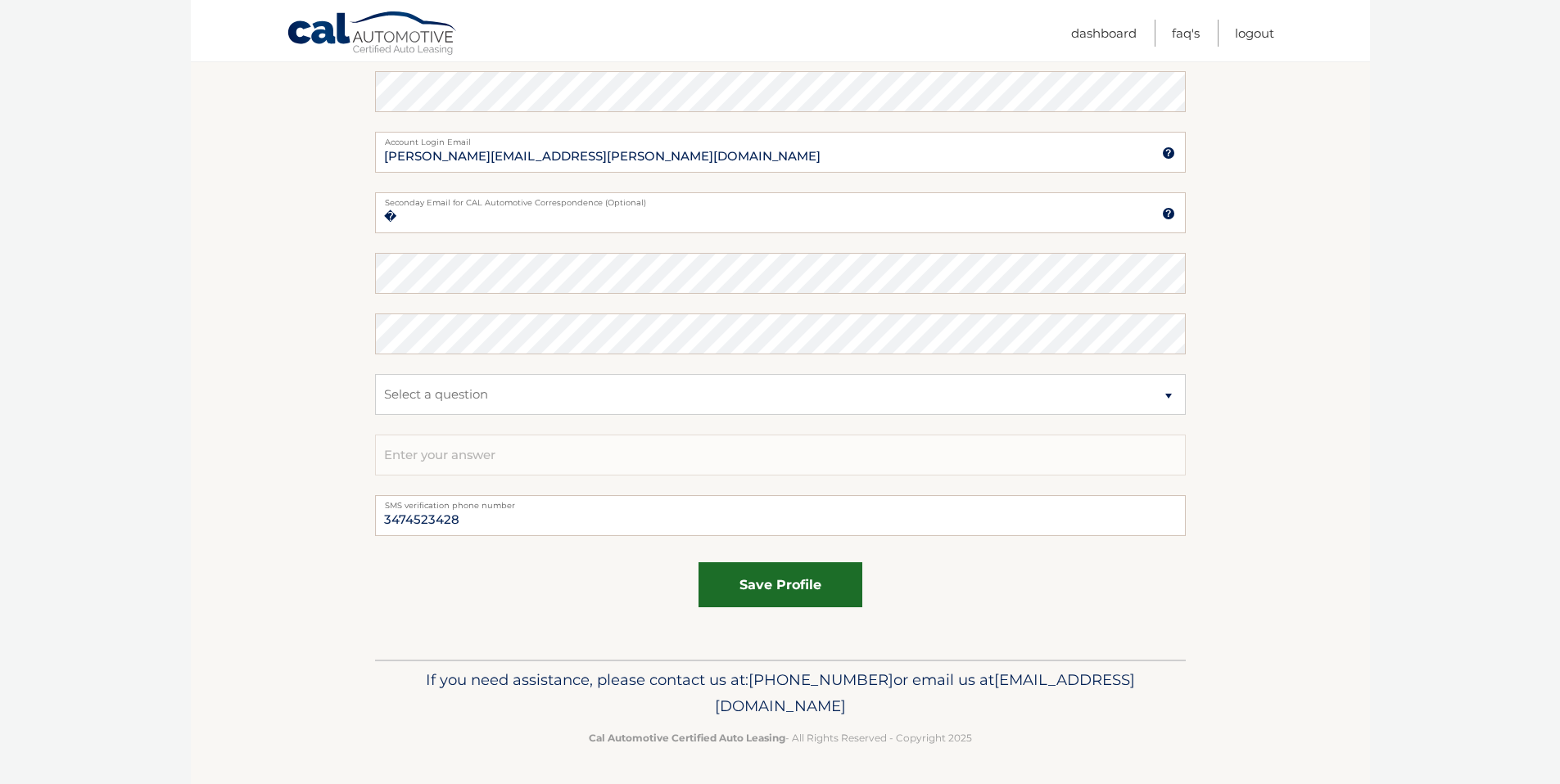
click at [779, 579] on button "save profile" at bounding box center [780, 585] width 164 height 45
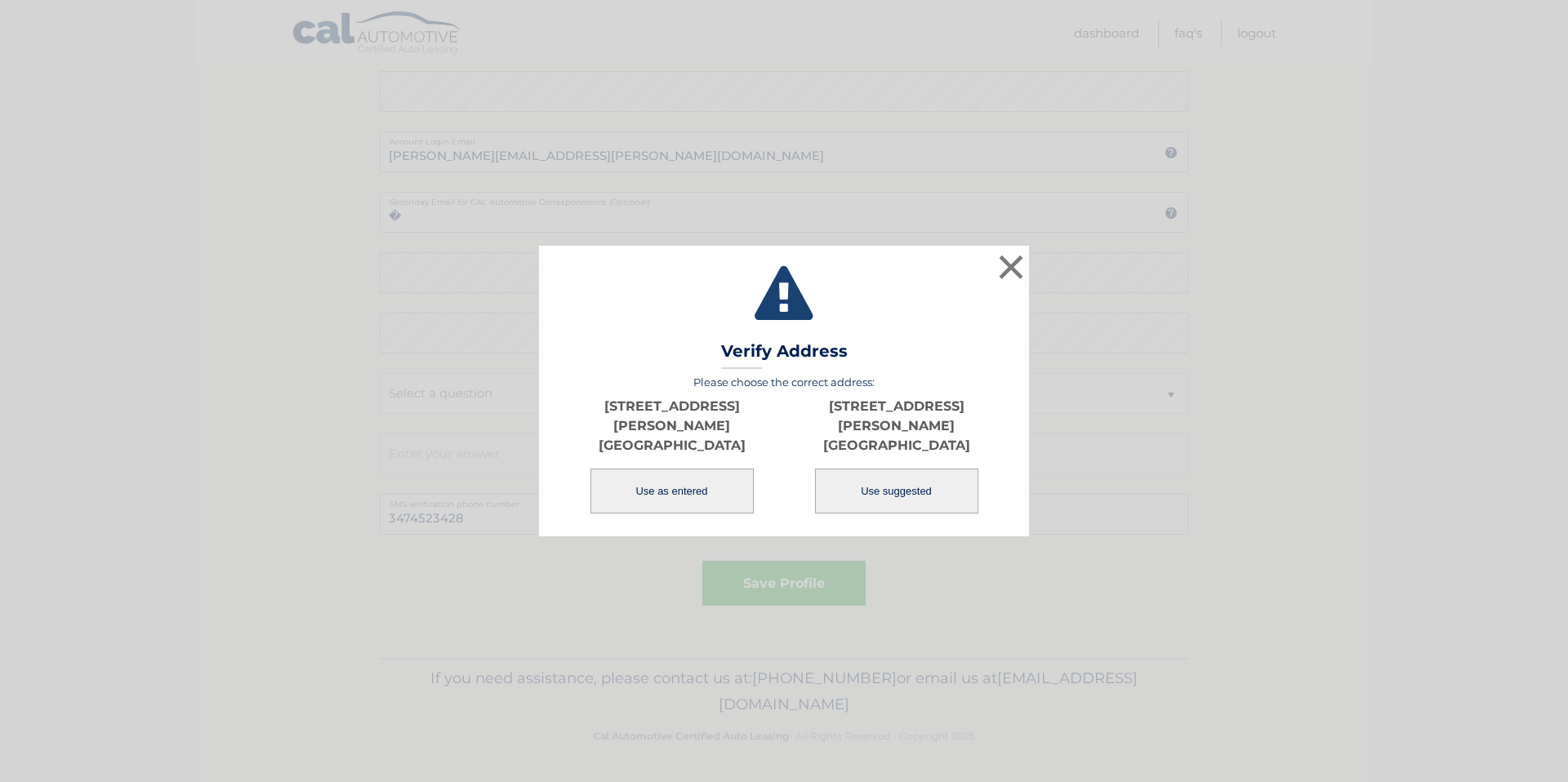
click at [867, 482] on button "Use suggested" at bounding box center [896, 491] width 163 height 45
type input "[STREET_ADDRESS][PERSON_NAME]"
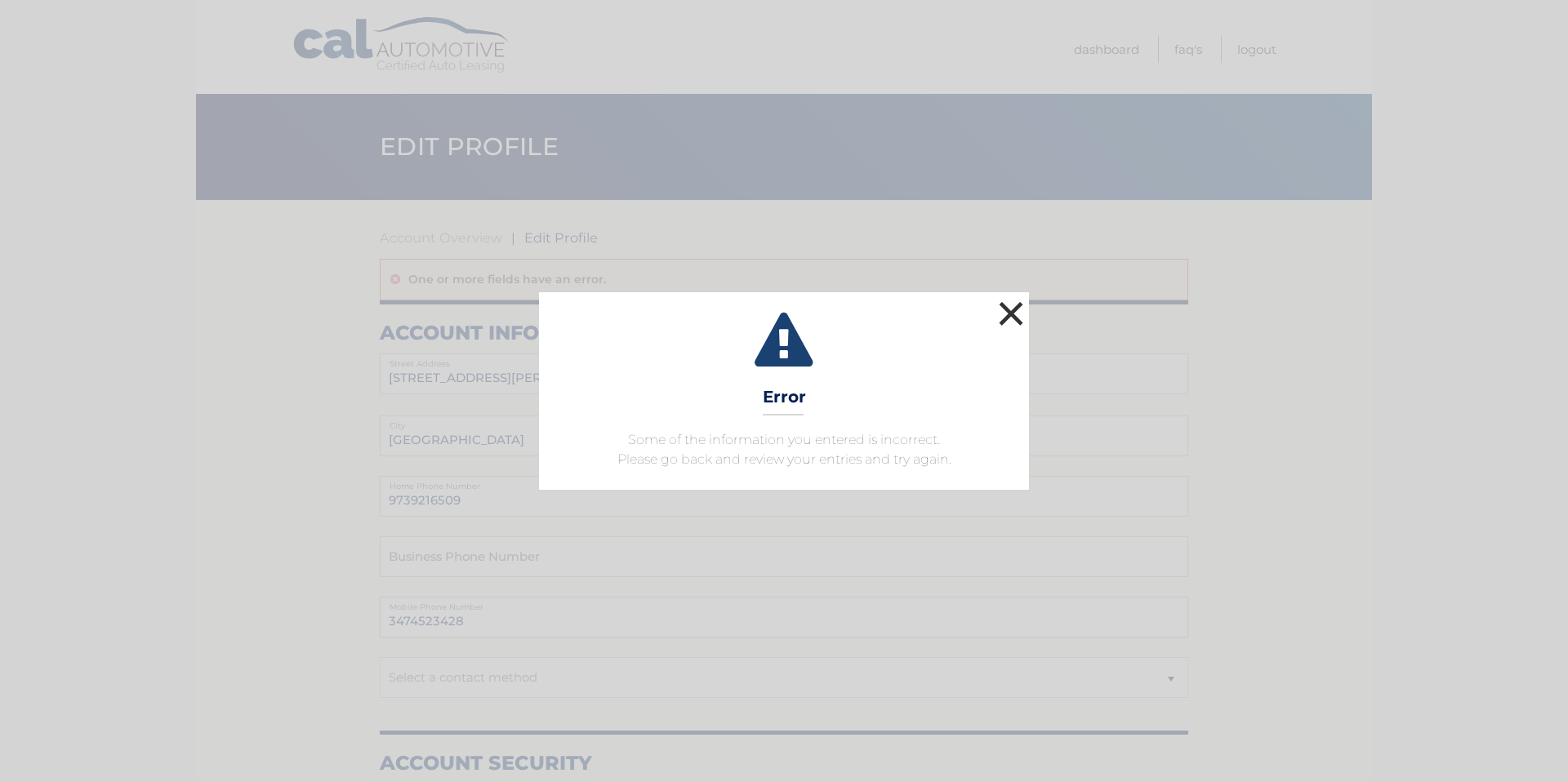
click at [1016, 315] on button "×" at bounding box center [1011, 314] width 33 height 33
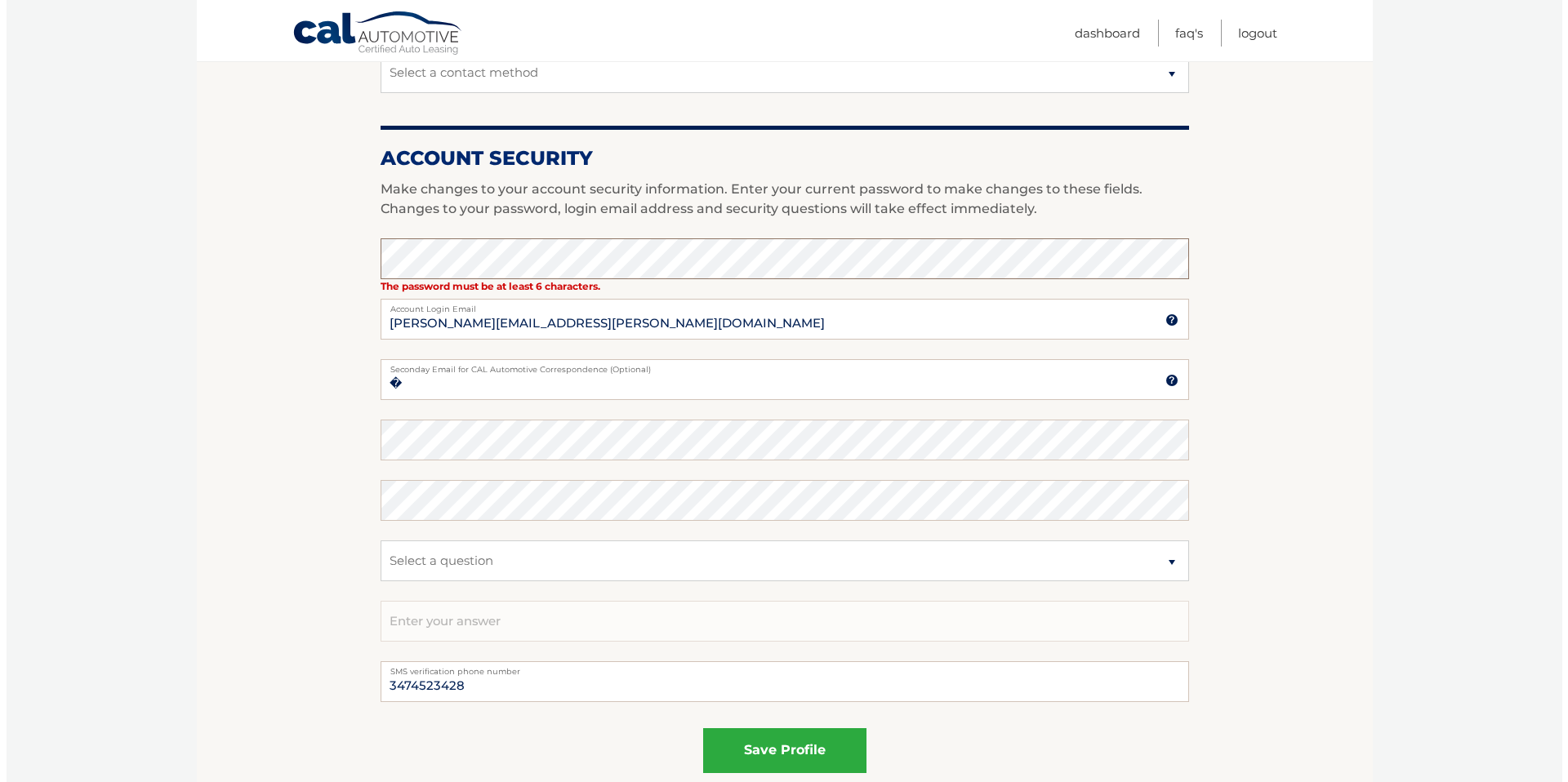
scroll to position [773, 0]
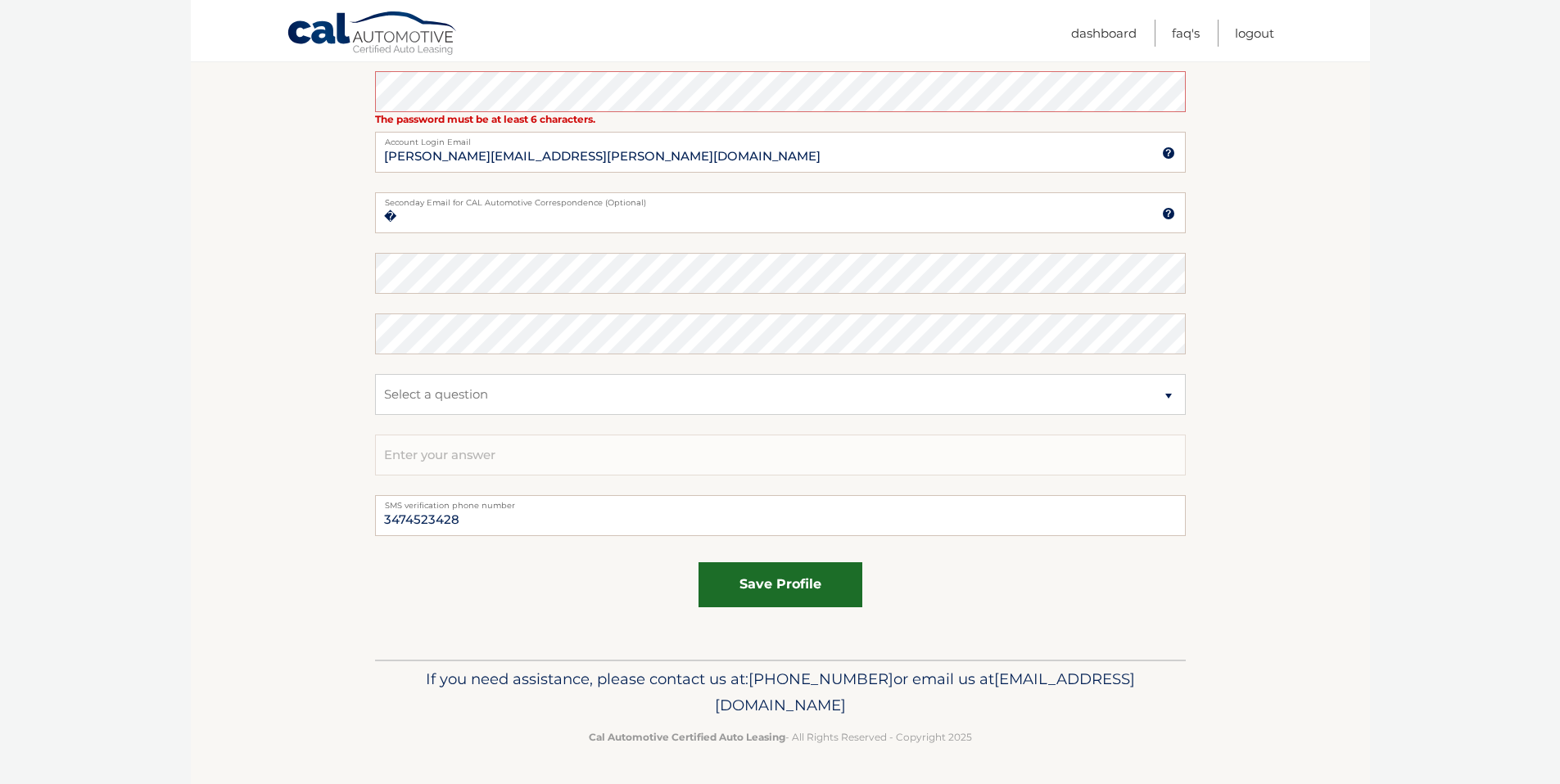
click at [760, 598] on button "save profile" at bounding box center [780, 585] width 164 height 45
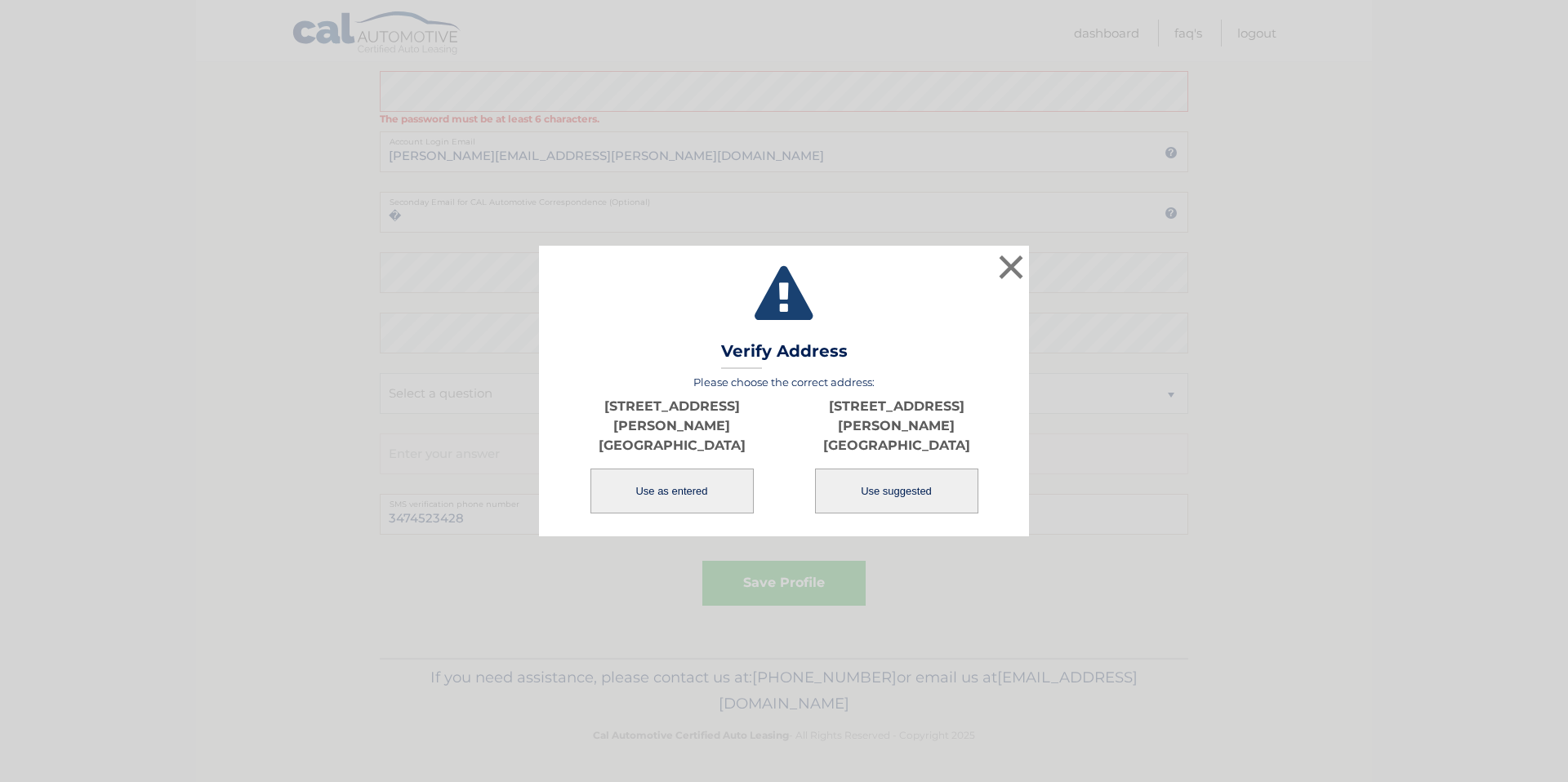
click at [894, 483] on button "Use suggested" at bounding box center [896, 491] width 163 height 45
type input "[STREET_ADDRESS][PERSON_NAME]"
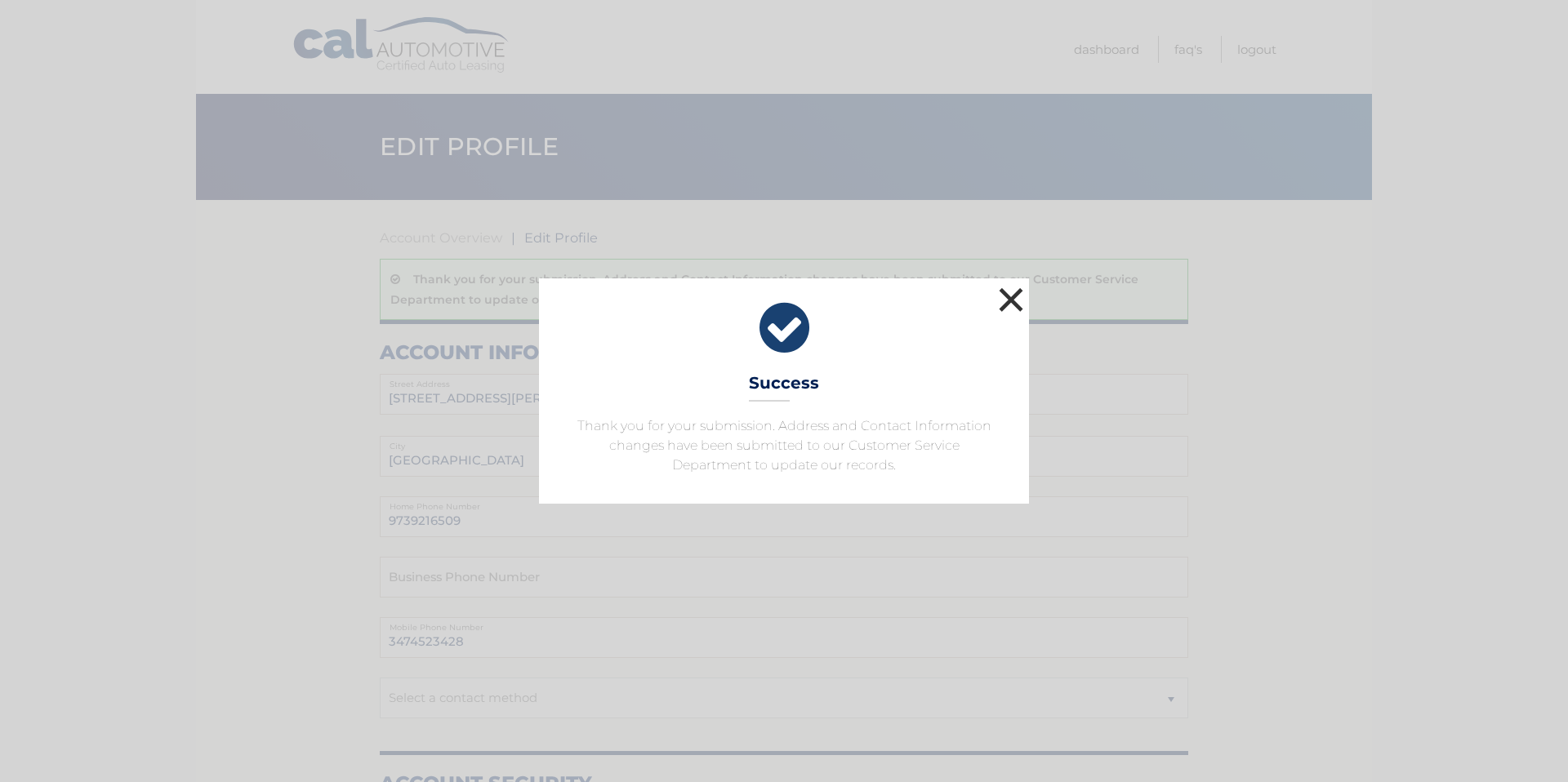
click at [1005, 300] on button "×" at bounding box center [1011, 300] width 33 height 33
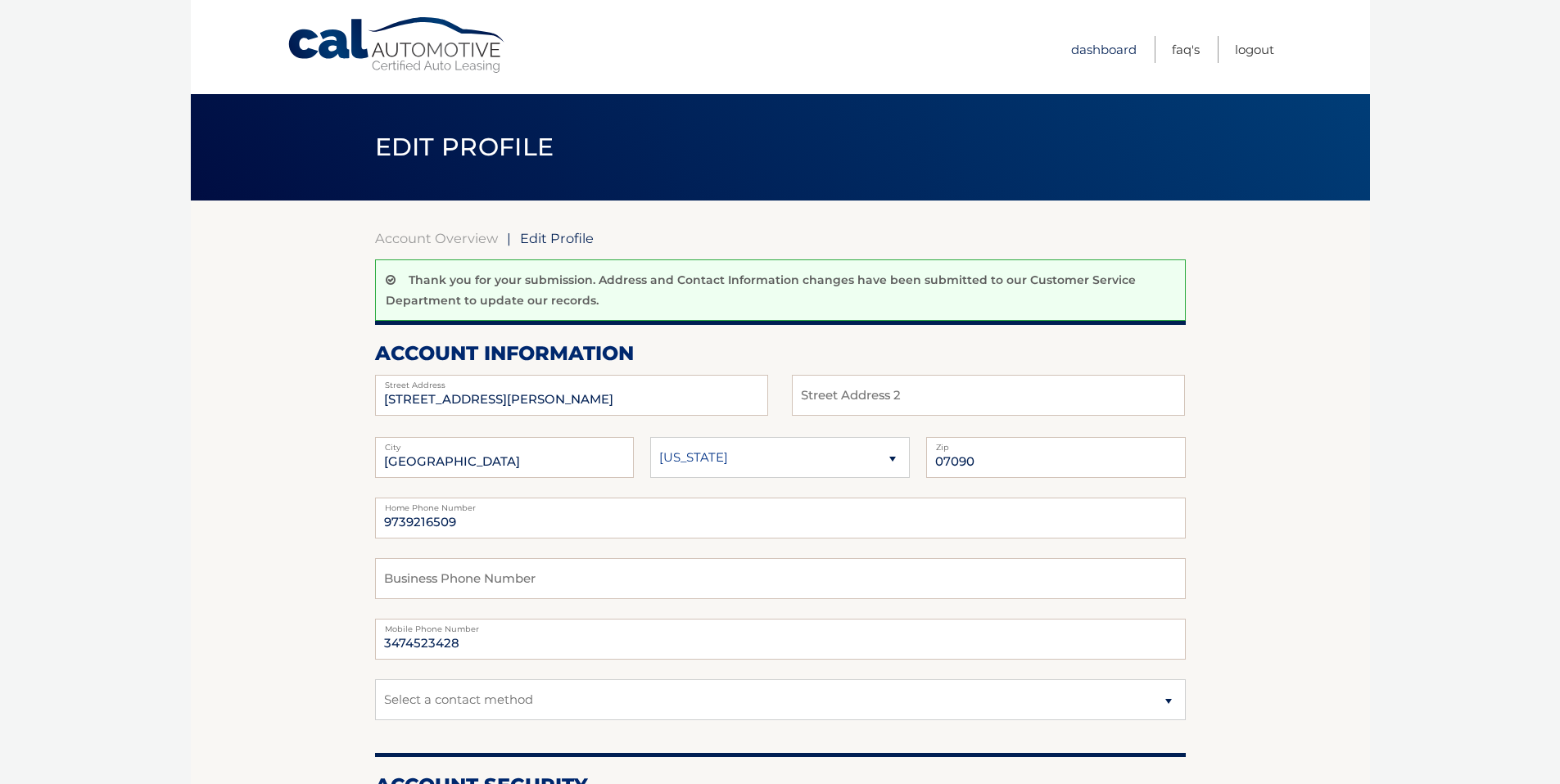
click at [1102, 51] on link "Dashboard" at bounding box center [1104, 50] width 66 height 27
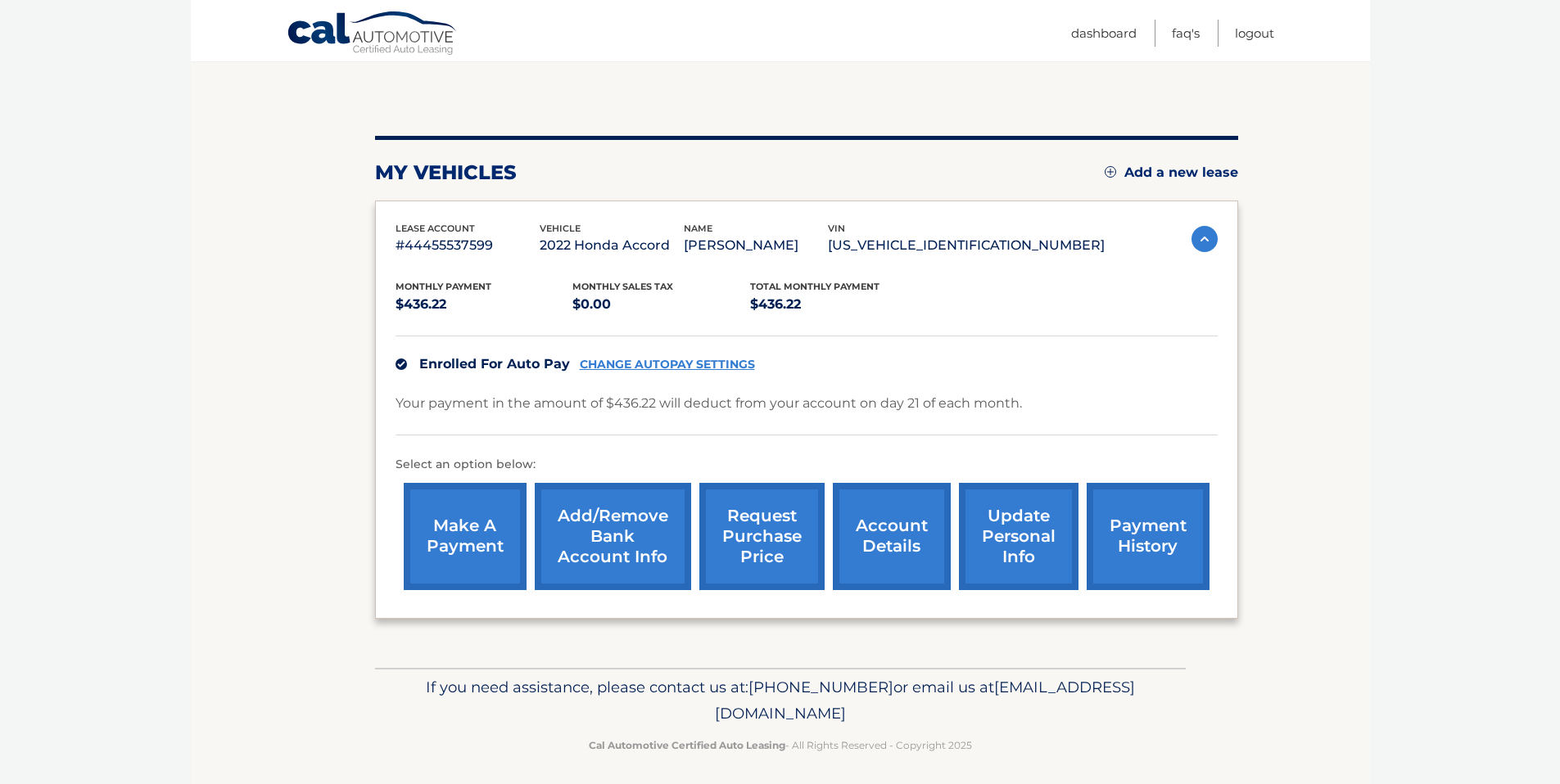
scroll to position [146, 0]
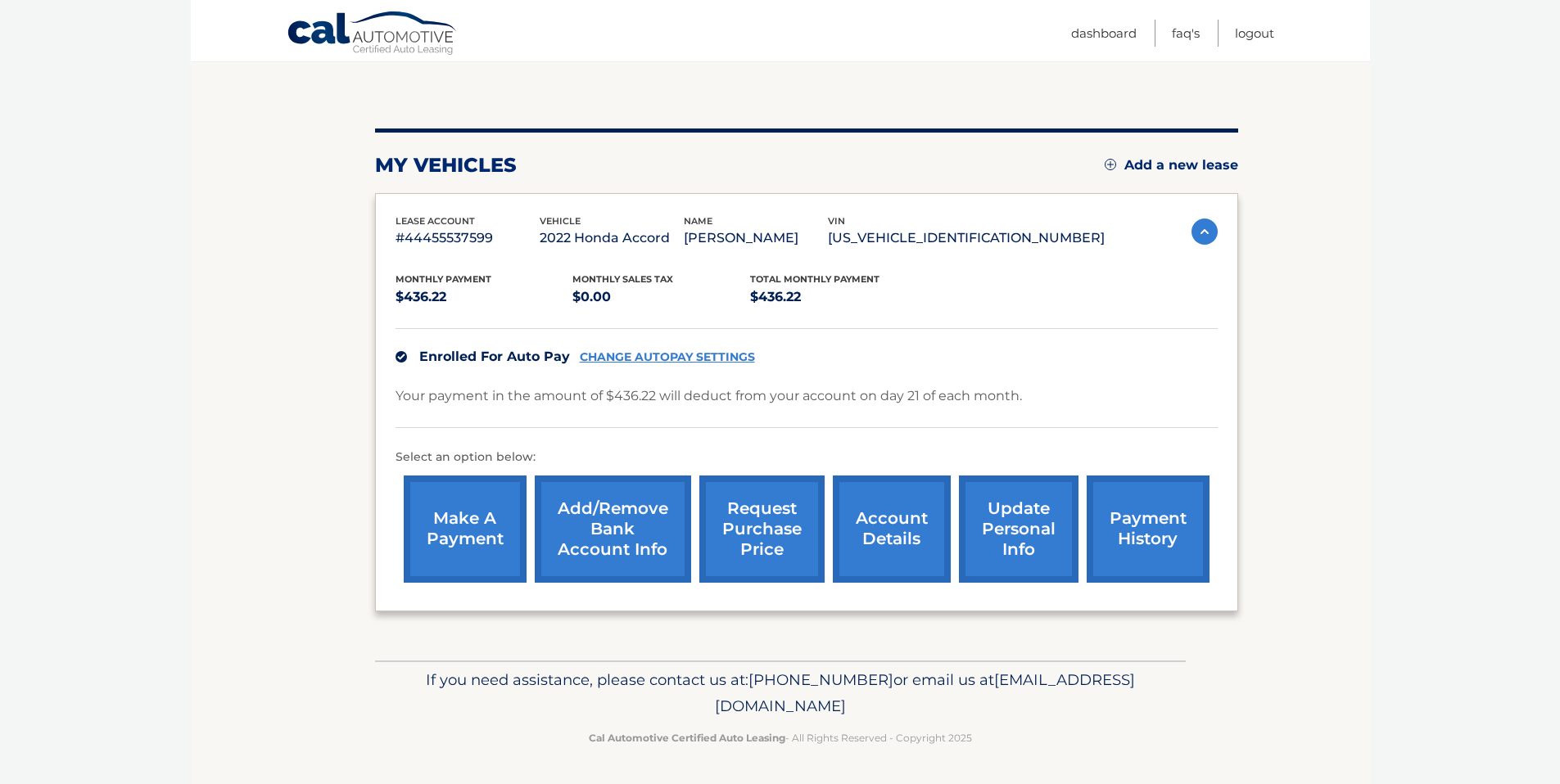
click at [890, 533] on link "account details" at bounding box center [892, 530] width 118 height 108
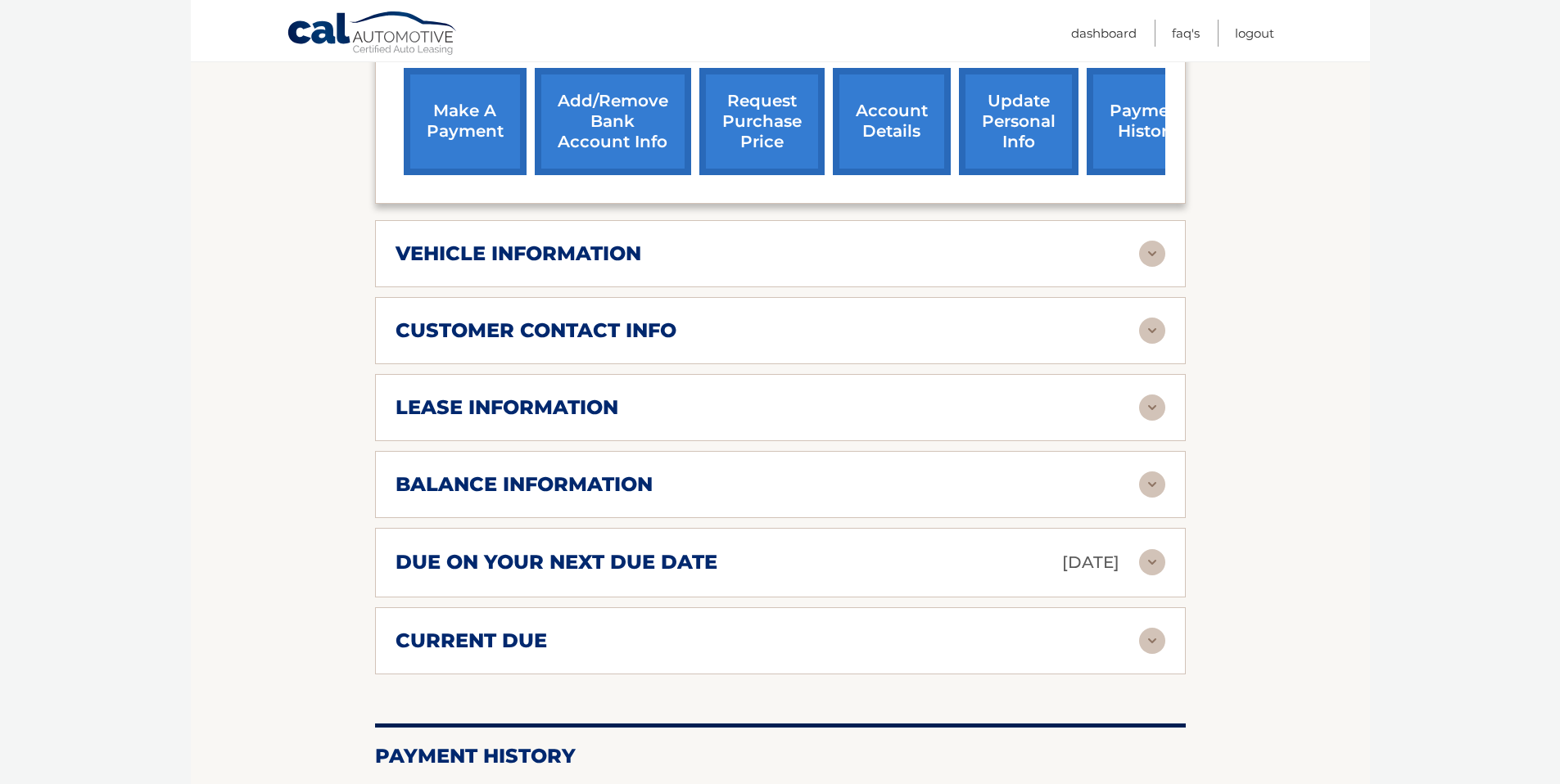
scroll to position [600, 0]
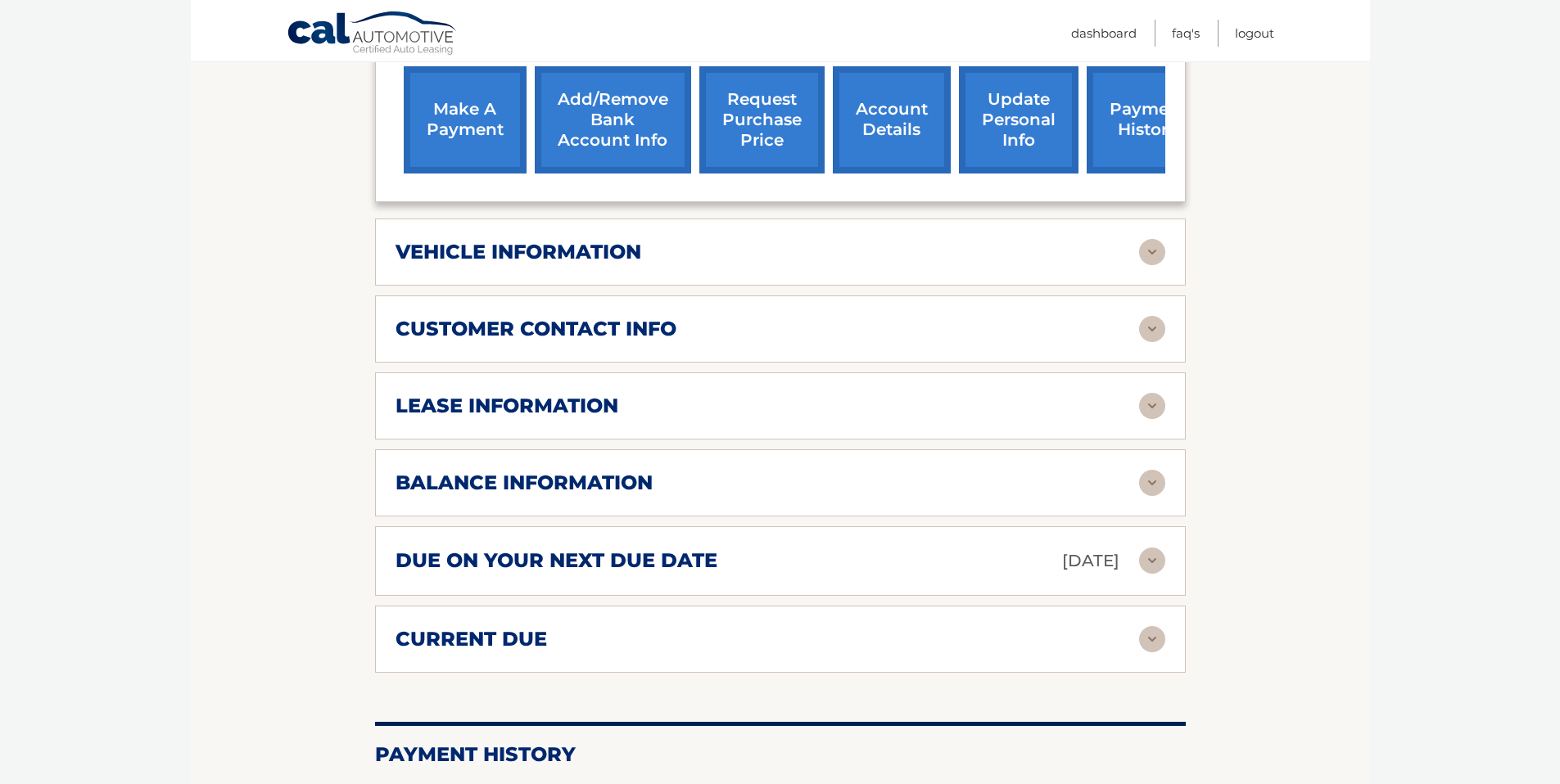
click at [956, 394] on div "lease information" at bounding box center [767, 406] width 744 height 24
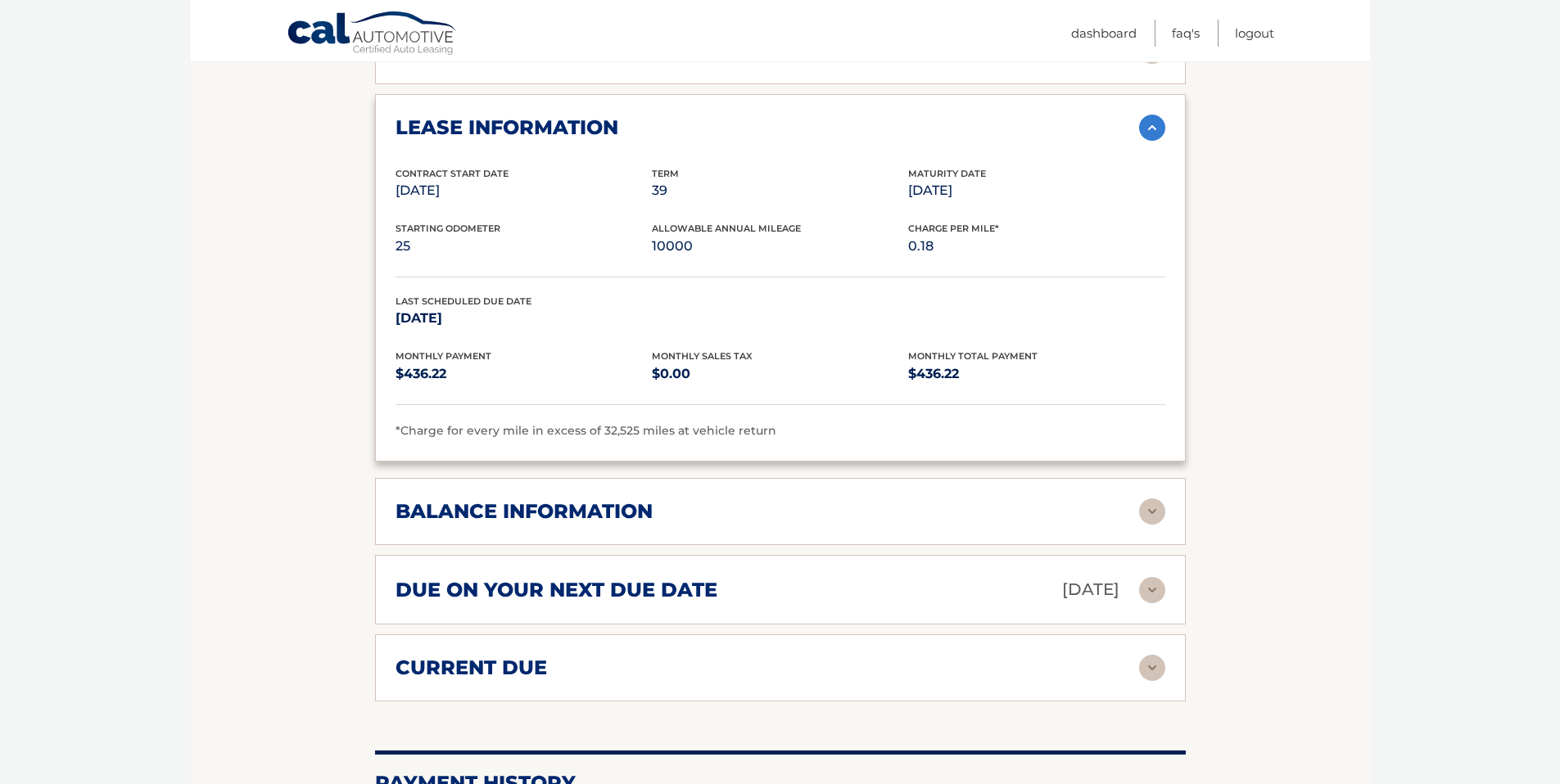
scroll to position [881, 0]
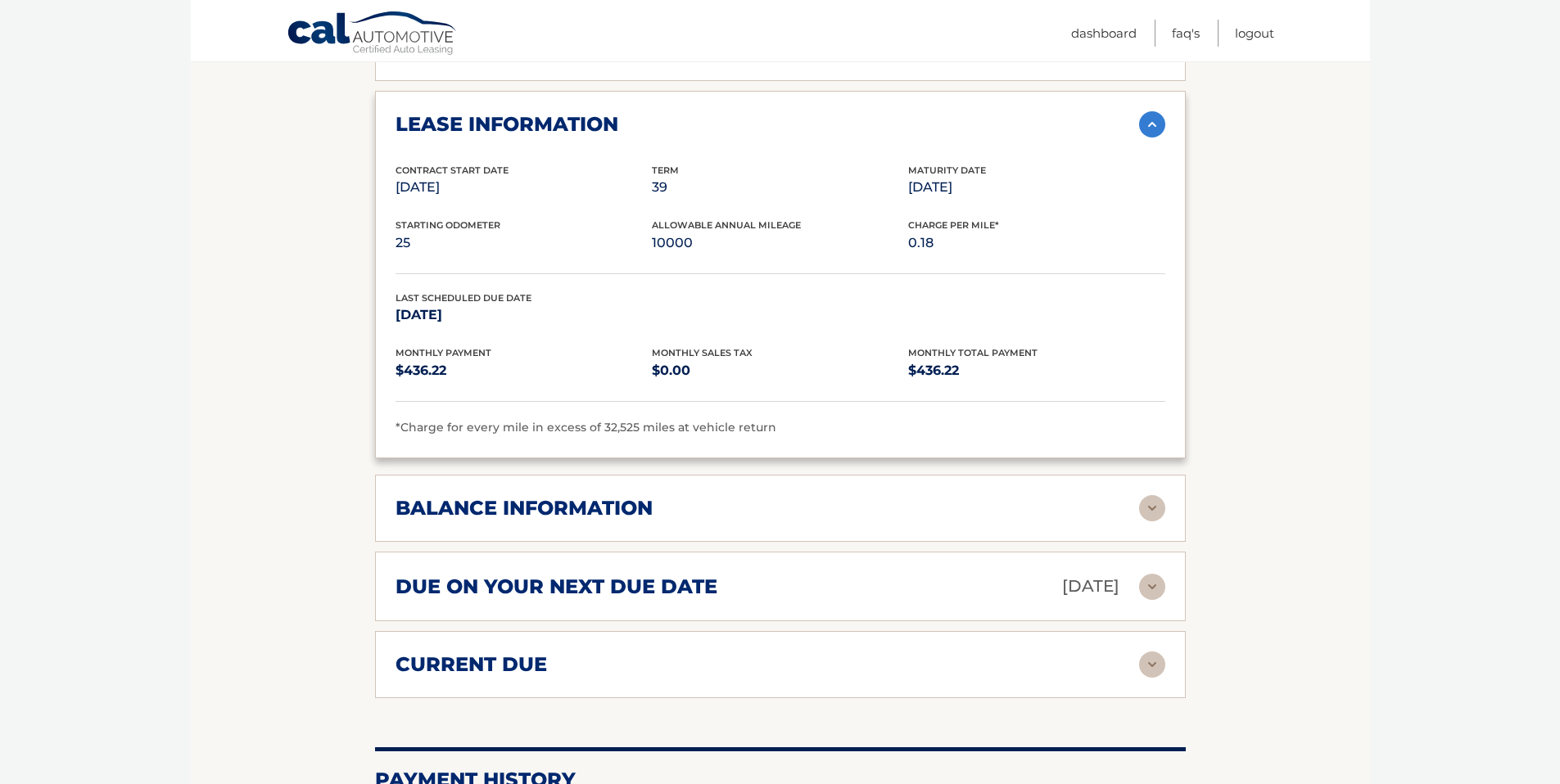
click at [1149, 496] on img at bounding box center [1152, 509] width 26 height 26
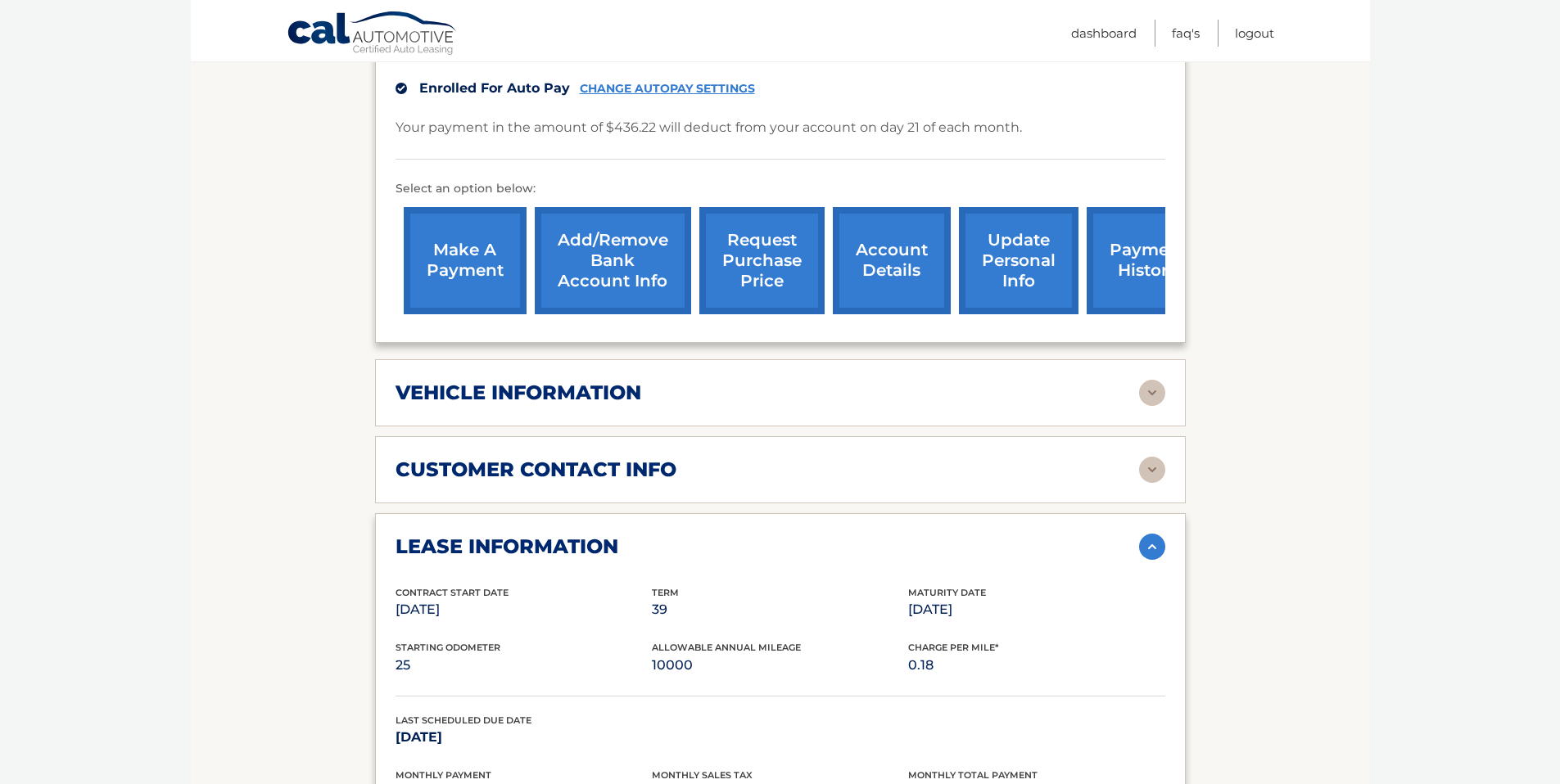
scroll to position [462, 0]
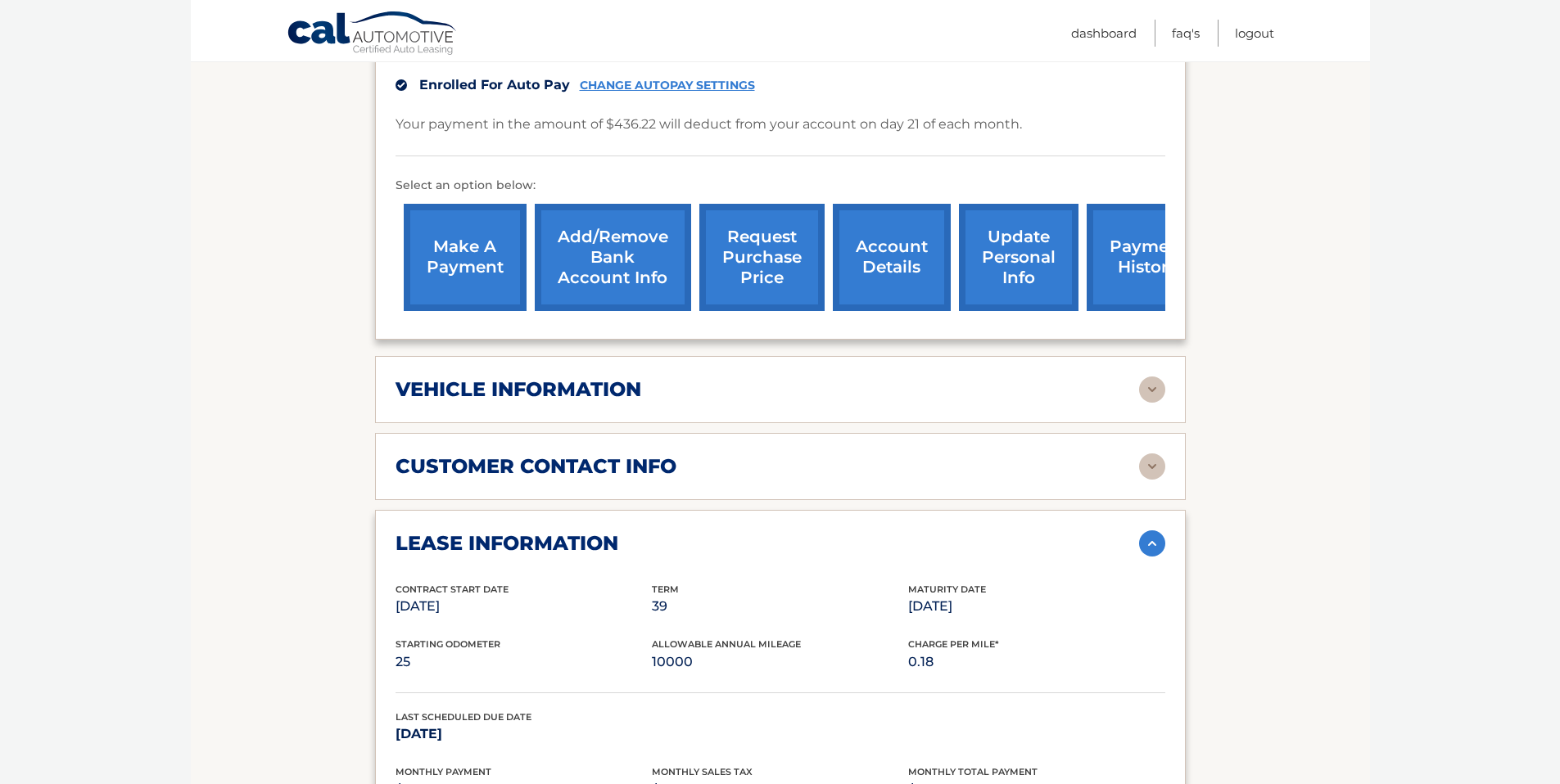
click at [1145, 377] on img at bounding box center [1152, 390] width 26 height 26
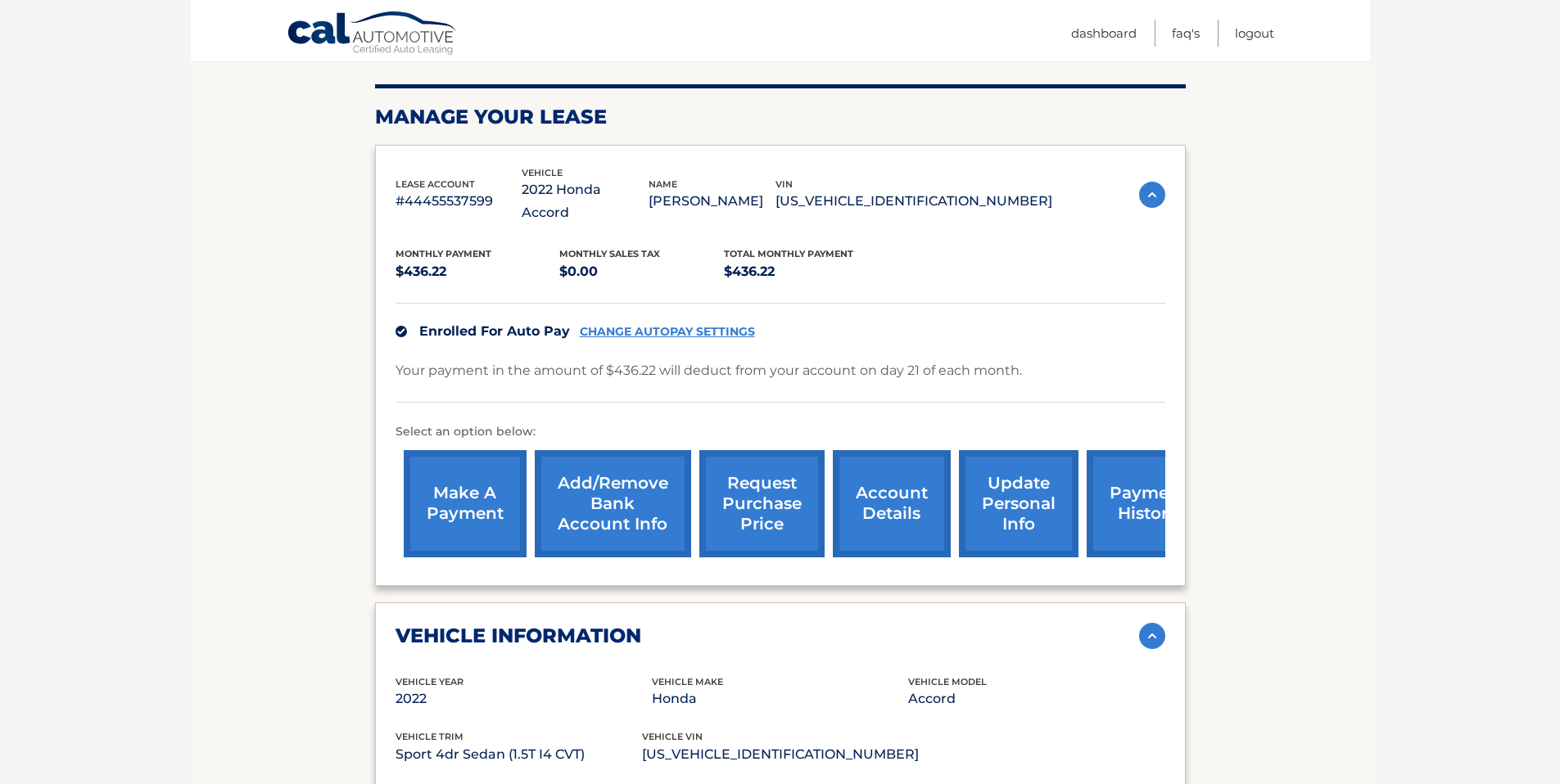
scroll to position [0, 0]
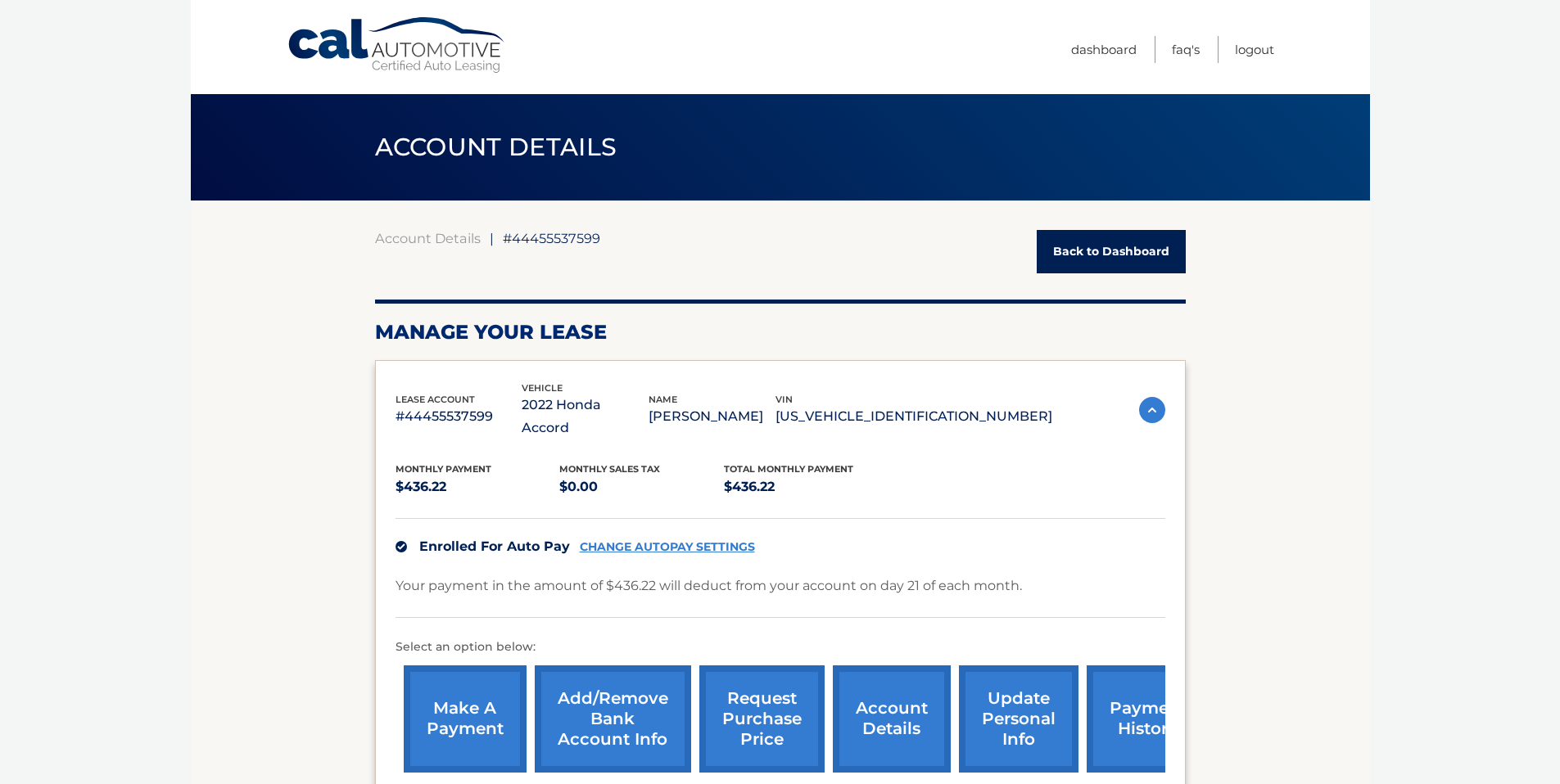
click at [568, 242] on span "#44455537599" at bounding box center [551, 239] width 97 height 17
click at [1189, 54] on link "FAQ's" at bounding box center [1186, 50] width 28 height 27
